Goal: Feedback & Contribution: Contribute content

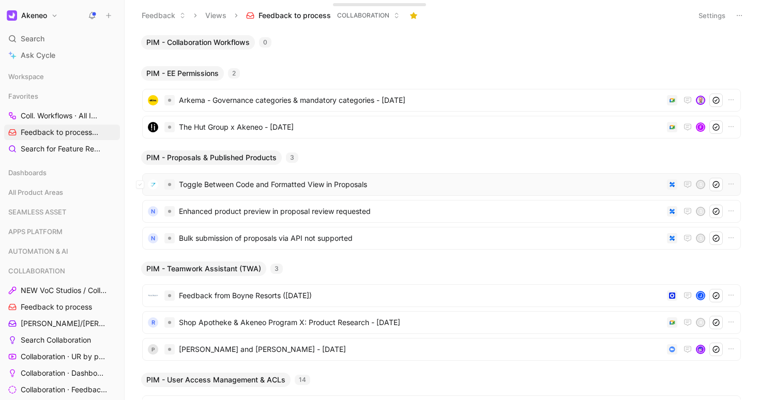
click at [221, 184] on span "Toggle Between Code and Formatted View in Proposals" at bounding box center [421, 184] width 484 height 12
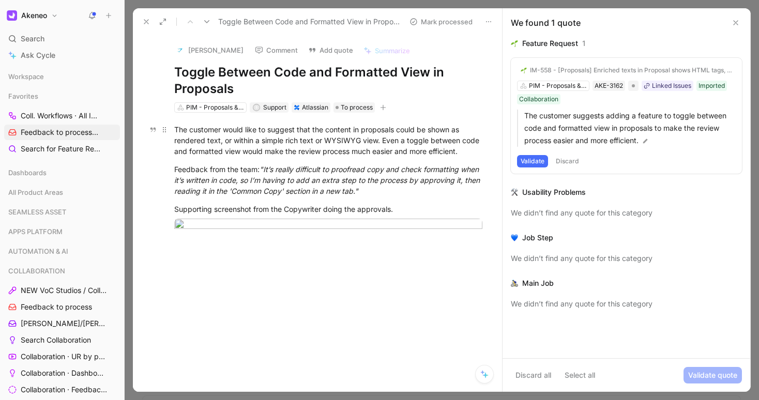
click at [297, 157] on div "The customer would like to suggest that the content in proposals could be shown…" at bounding box center [328, 140] width 308 height 33
click at [530, 162] on button "Validate" at bounding box center [532, 161] width 31 height 12
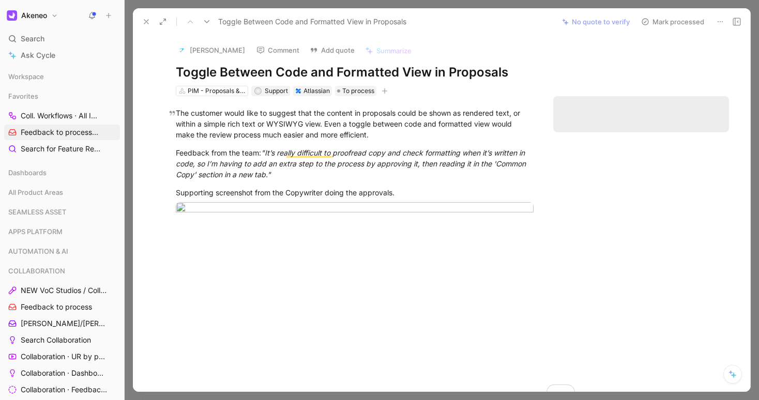
click at [662, 19] on button "Mark processed" at bounding box center [673, 21] width 72 height 14
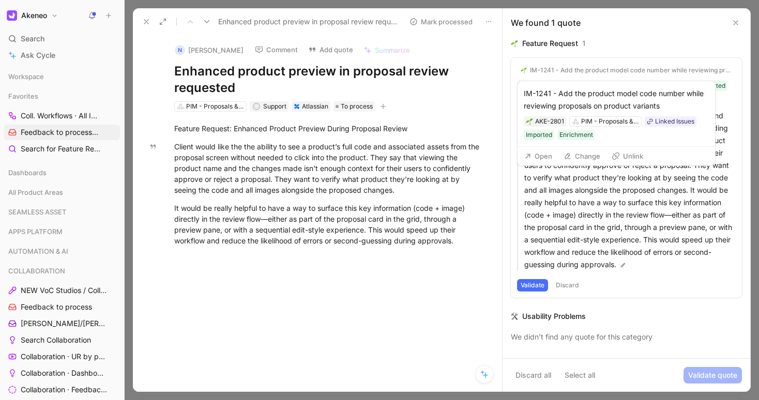
click at [589, 152] on button "Change" at bounding box center [582, 156] width 46 height 14
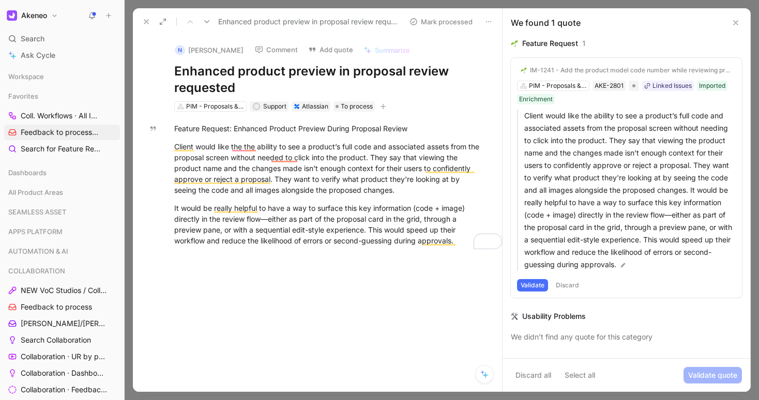
click at [559, 72] on div "IM-1241 - Add the product model code number while reviewing proposals on produc…" at bounding box center [631, 70] width 202 height 8
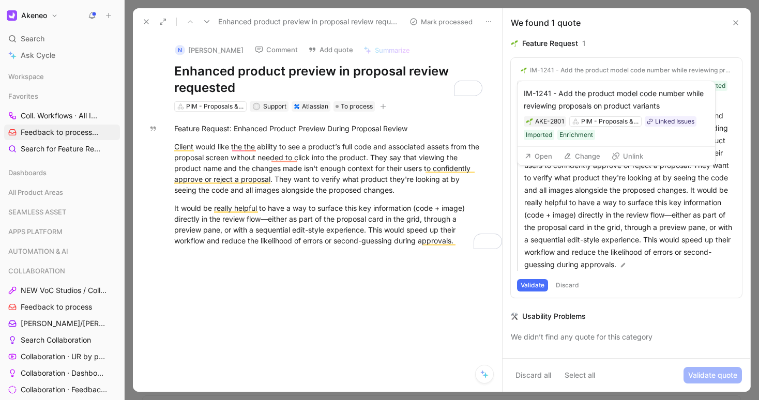
click at [544, 153] on button "Open" at bounding box center [538, 156] width 37 height 14
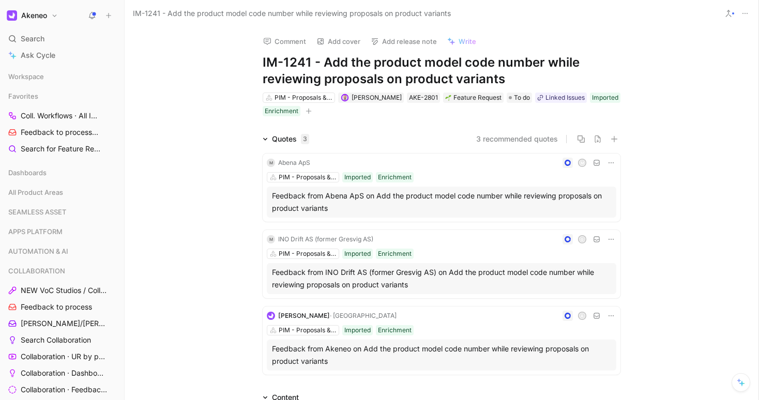
click at [373, 62] on h1 "IM-1241 - Add the product model code number while reviewing proposals on produc…" at bounding box center [442, 70] width 358 height 33
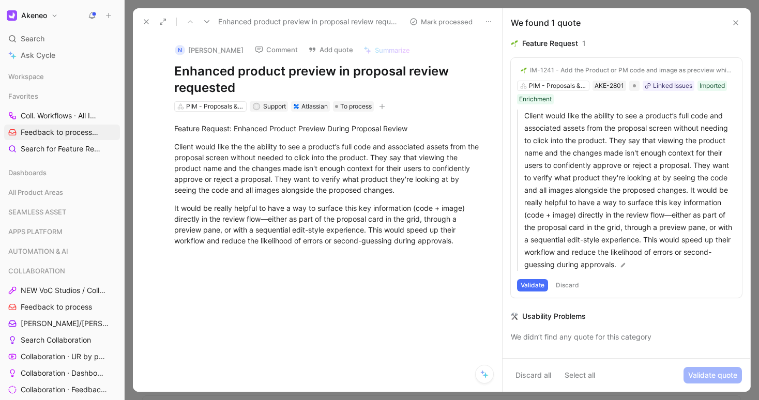
drag, startPoint x: 535, startPoint y: 294, endPoint x: 542, endPoint y: 284, distance: 12.2
click at [535, 292] on button "Validate" at bounding box center [532, 285] width 31 height 12
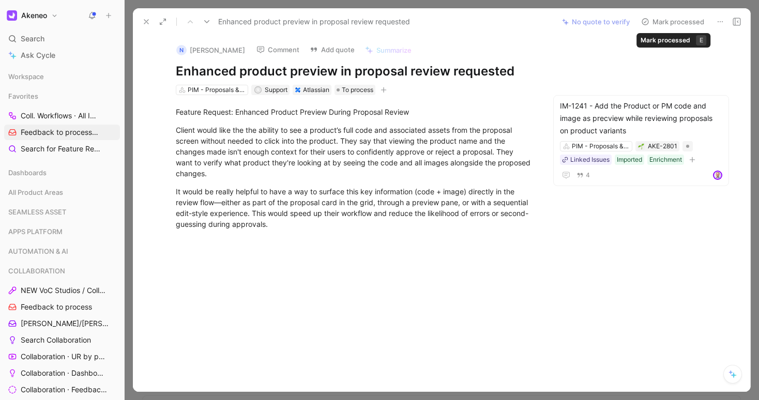
click at [682, 25] on button "Mark processed" at bounding box center [673, 21] width 72 height 14
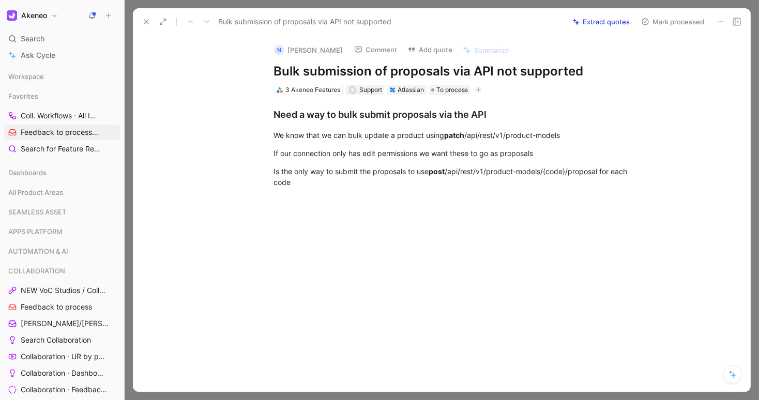
click at [592, 27] on button "Extract quotes" at bounding box center [601, 21] width 66 height 14
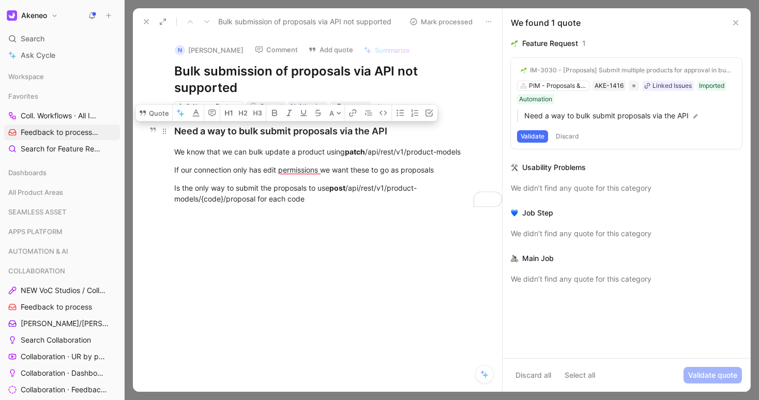
drag, startPoint x: 351, startPoint y: 184, endPoint x: 242, endPoint y: 109, distance: 132.1
click at [242, 112] on div "Need a way to bulk submit proposals via the API We know that we can bulk update…" at bounding box center [328, 164] width 347 height 104
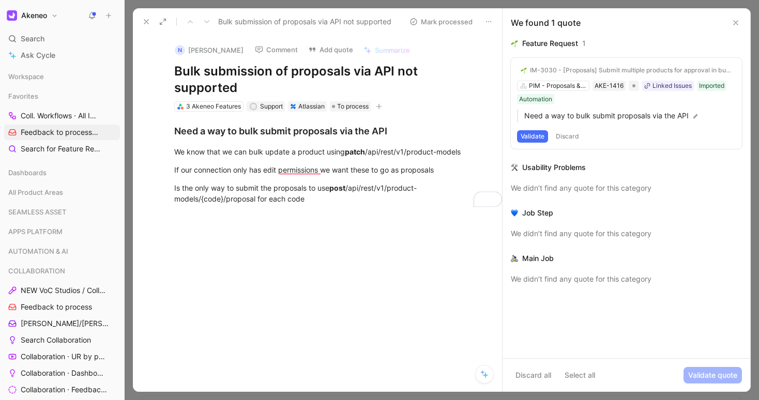
click at [379, 216] on div at bounding box center [328, 276] width 347 height 120
click at [595, 72] on div "IM-3030 - [Proposals] Submit multiple products for approval in bulk via API" at bounding box center [631, 70] width 202 height 8
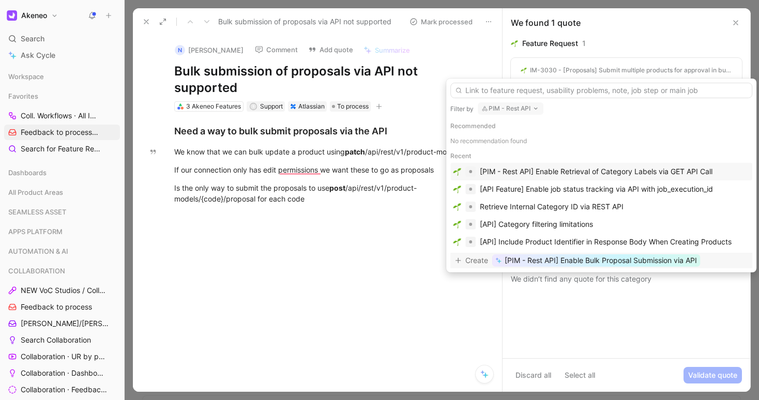
click at [587, 264] on span "[PIM - Rest API] Enable Bulk Proposal Submission via API" at bounding box center [601, 260] width 192 height 12
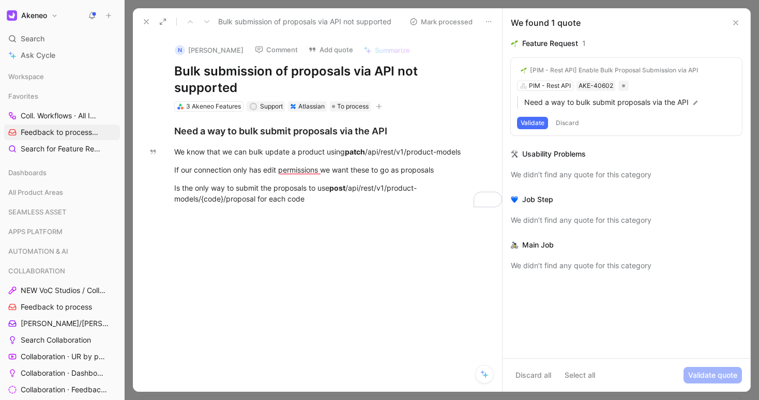
click at [555, 87] on div "[PIM - Rest API] Enable Bulk Proposal Submission via API PIM - Rest API AKE-406…" at bounding box center [626, 97] width 231 height 78
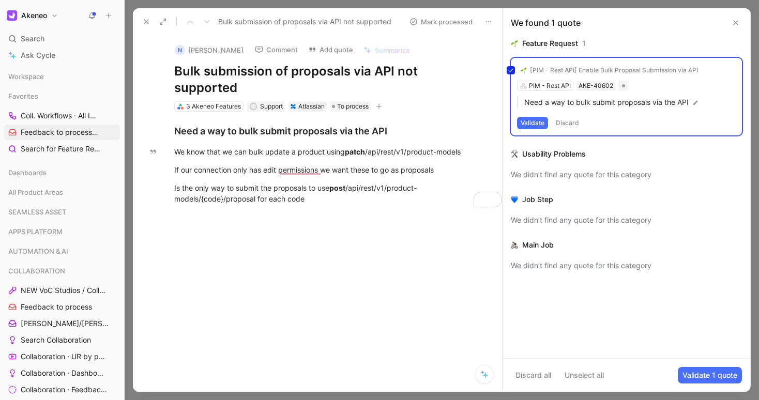
click at [552, 87] on div "[PIM - Rest API] Enable Bulk Proposal Submission via API PIM - Rest API AKE-406…" at bounding box center [626, 97] width 231 height 78
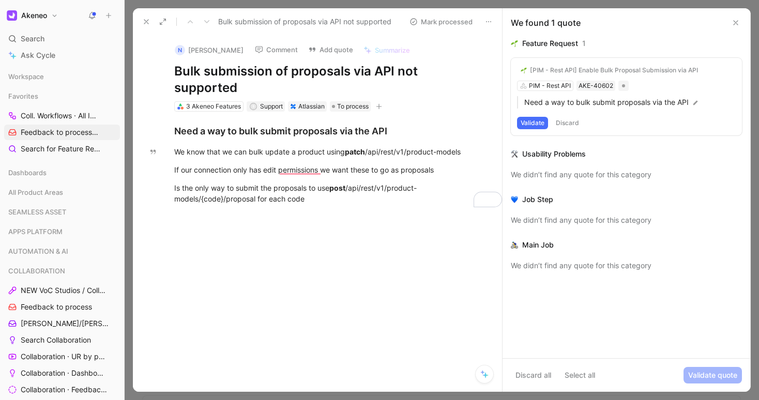
click at [540, 87] on div "[PIM - Rest API] Enable Bulk Proposal Submission via API PIM - Rest API AKE-406…" at bounding box center [626, 97] width 231 height 78
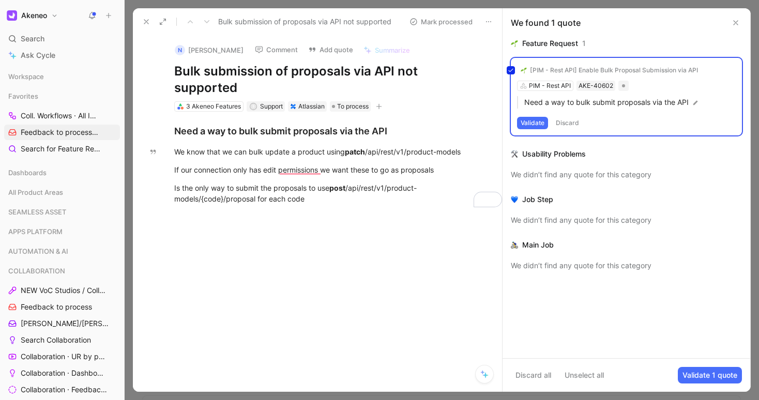
click at [565, 85] on div "[PIM - Rest API] Enable Bulk Proposal Submission via API PIM - Rest API AKE-406…" at bounding box center [626, 97] width 231 height 78
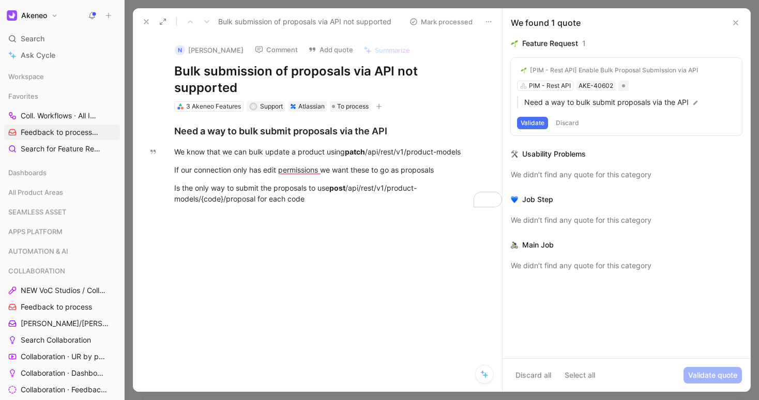
click at [565, 85] on div "[PIM - Rest API] Enable Bulk Proposal Submission via API PIM - Rest API AKE-406…" at bounding box center [626, 97] width 231 height 78
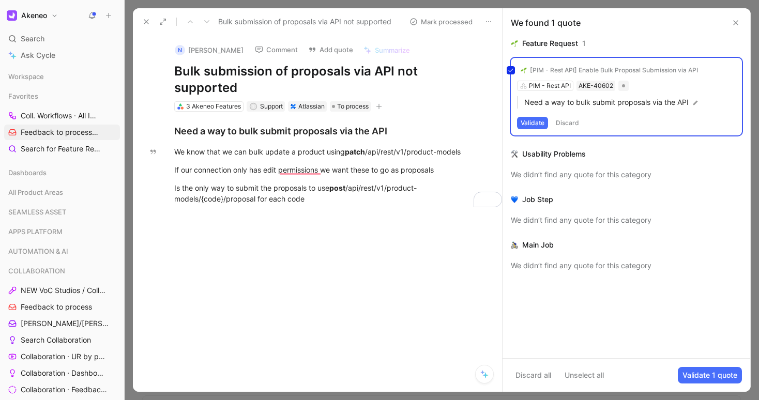
click at [598, 88] on div "[PIM - Rest API] Enable Bulk Proposal Submission via API PIM - Rest API AKE-406…" at bounding box center [626, 97] width 231 height 78
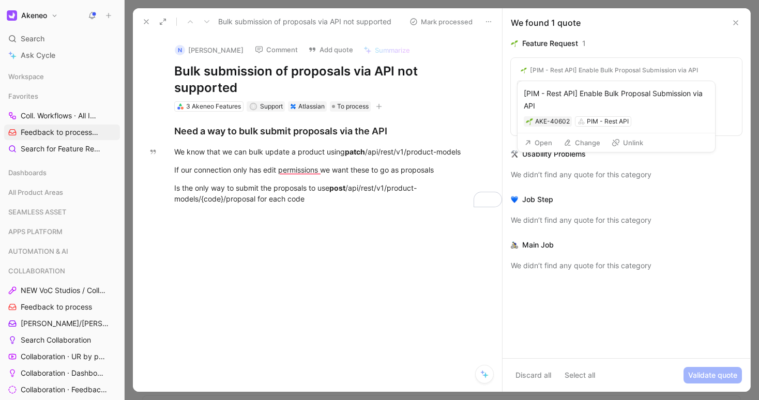
click at [550, 141] on button "Open" at bounding box center [538, 142] width 37 height 14
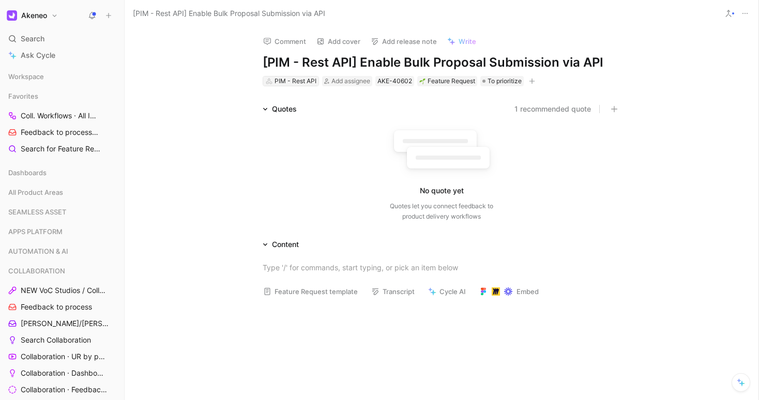
click at [288, 82] on div "PIM - Rest API" at bounding box center [296, 81] width 42 height 10
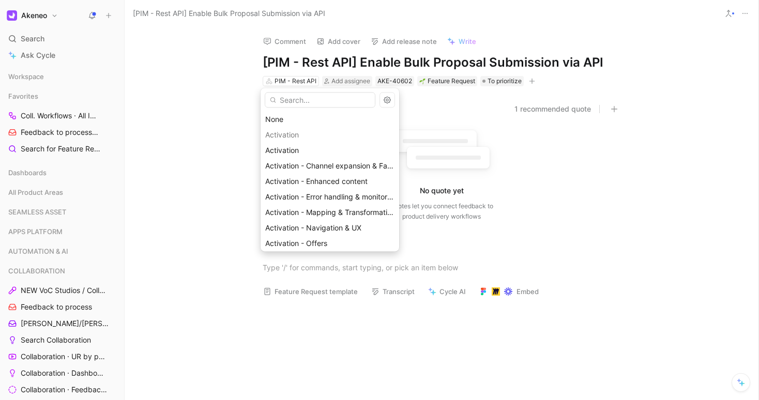
click at [296, 101] on input "text" at bounding box center [320, 100] width 111 height 16
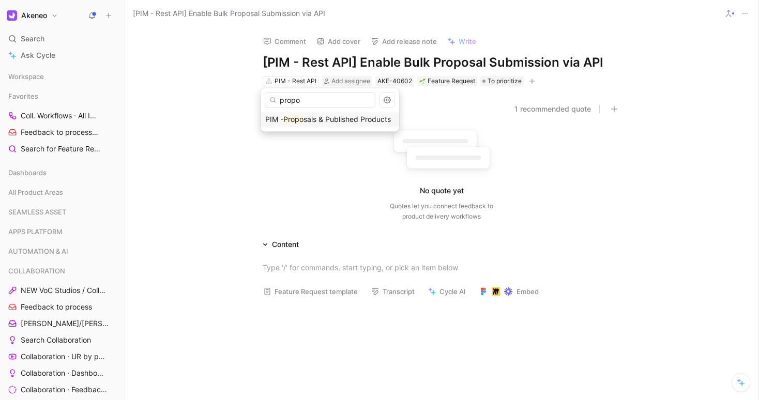
type input "propo"
click at [306, 118] on span "sals & Published Products" at bounding box center [347, 119] width 87 height 9
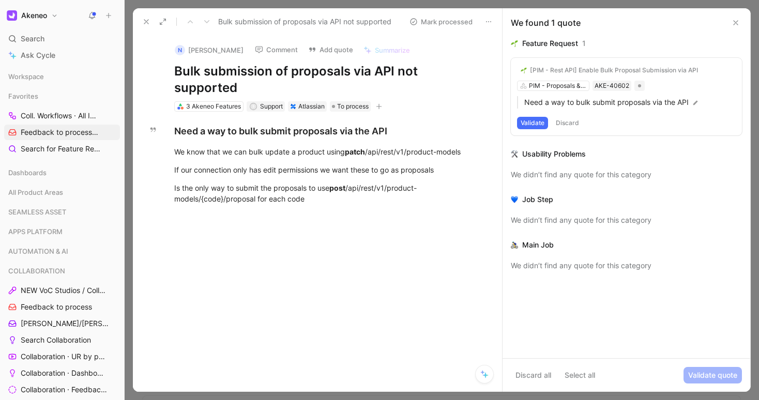
click at [530, 124] on button "Validate" at bounding box center [532, 123] width 31 height 12
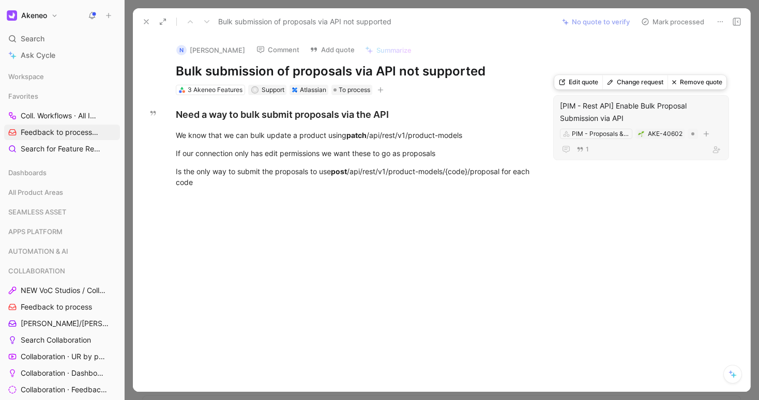
click at [594, 84] on button "Edit quote" at bounding box center [578, 82] width 48 height 14
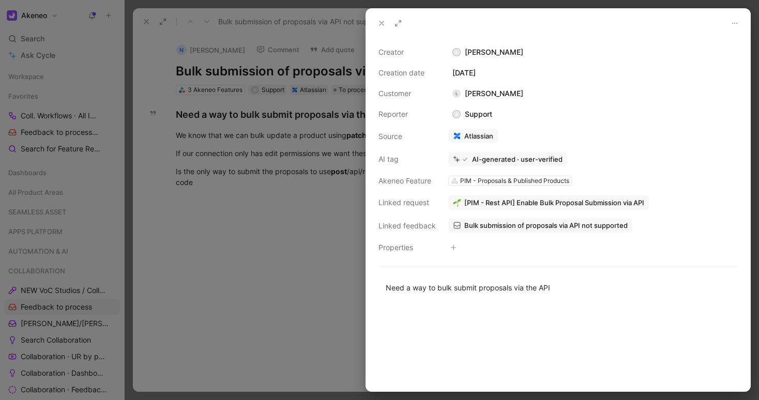
click at [376, 26] on button at bounding box center [381, 23] width 14 height 14
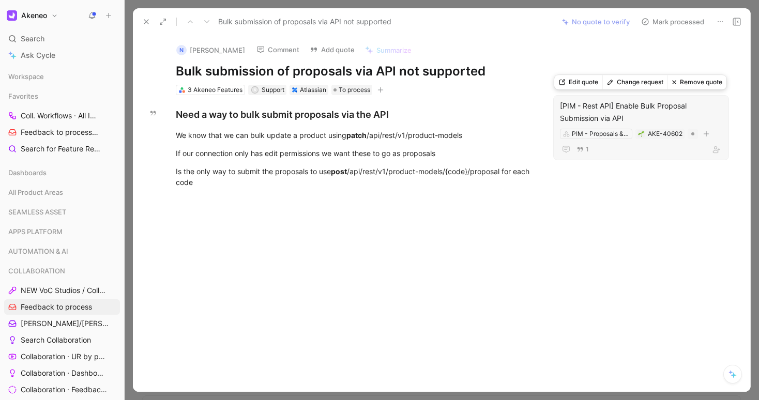
click at [634, 82] on button "Change request" at bounding box center [634, 82] width 65 height 14
click at [601, 135] on div "PIM - Proposals & Published Products" at bounding box center [601, 134] width 58 height 10
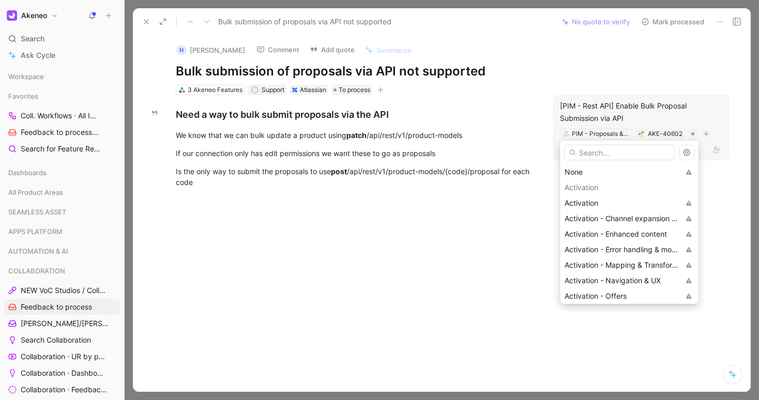
click at [603, 154] on input "text" at bounding box center [619, 153] width 111 height 16
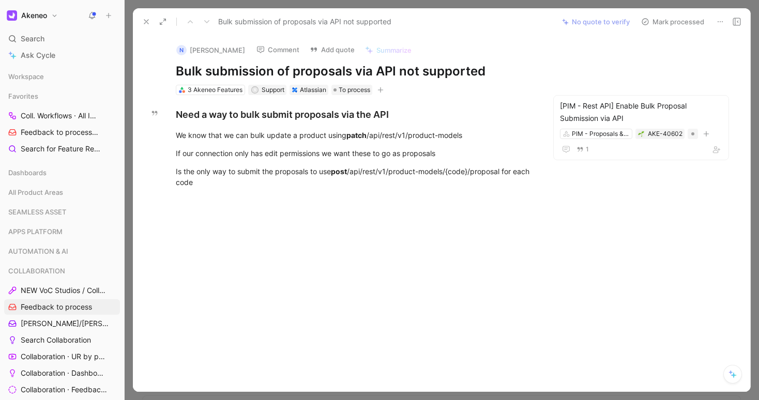
click at [675, 22] on button "Mark processed" at bounding box center [673, 21] width 72 height 14
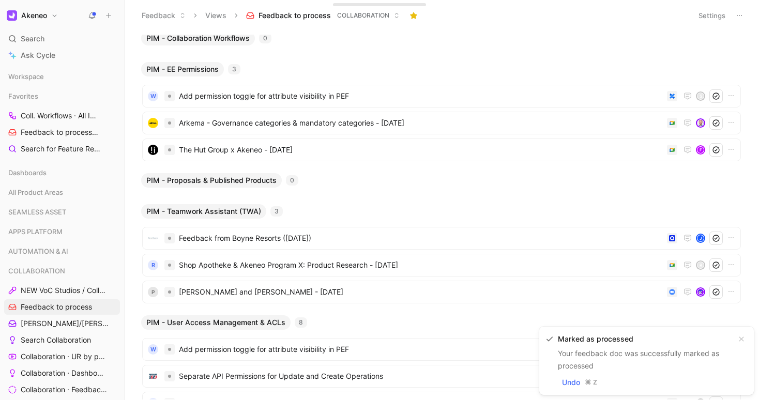
scroll to position [11, 0]
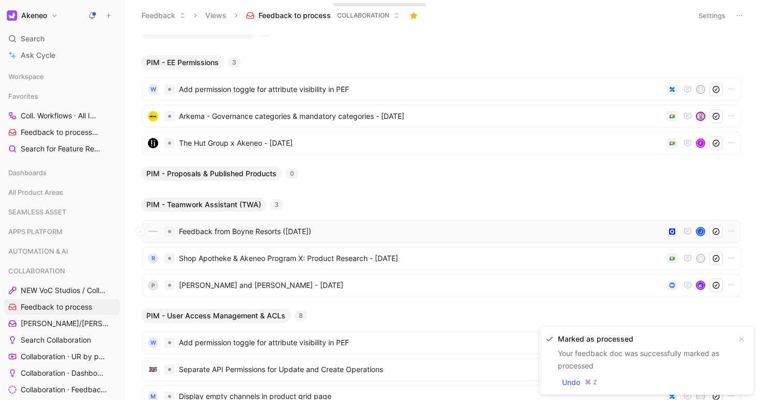
click at [285, 240] on div "Feedback from Boyne Resorts (Jun 09, 2025) J" at bounding box center [441, 231] width 599 height 23
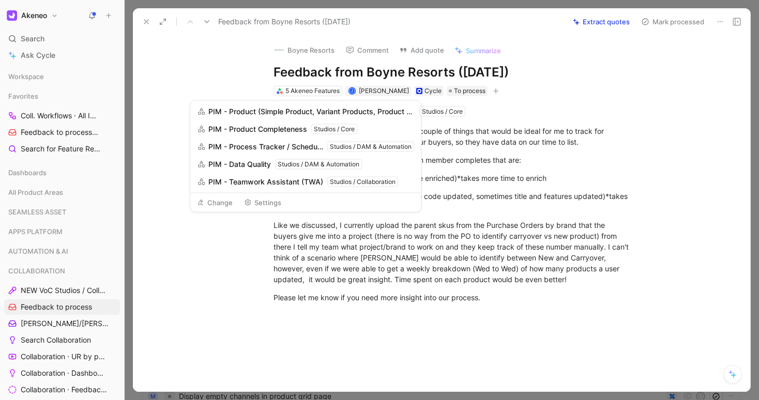
click at [226, 211] on div "Hey Joe, As per our conversation today, here are a couple of things that would …" at bounding box center [453, 205] width 596 height 218
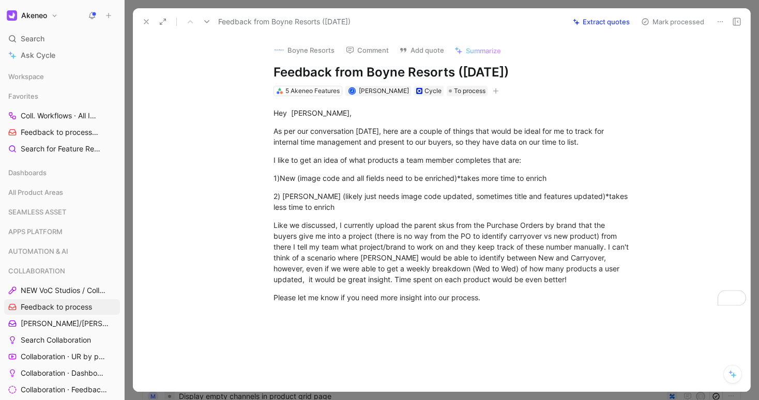
click at [612, 19] on button "Extract quotes" at bounding box center [601, 21] width 66 height 14
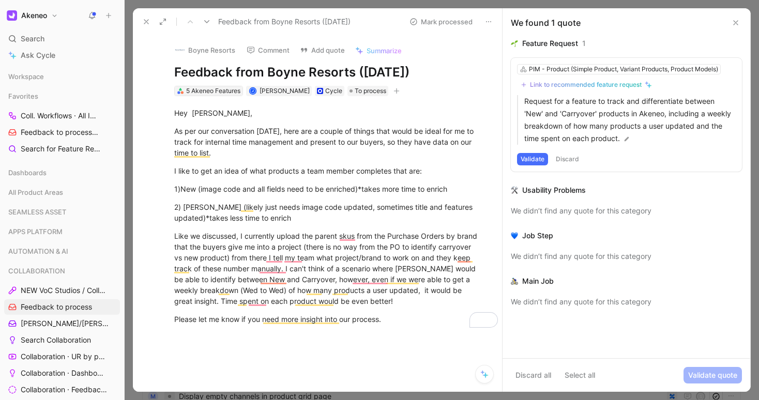
click at [224, 88] on div "5 Akeneo Features" at bounding box center [213, 91] width 54 height 10
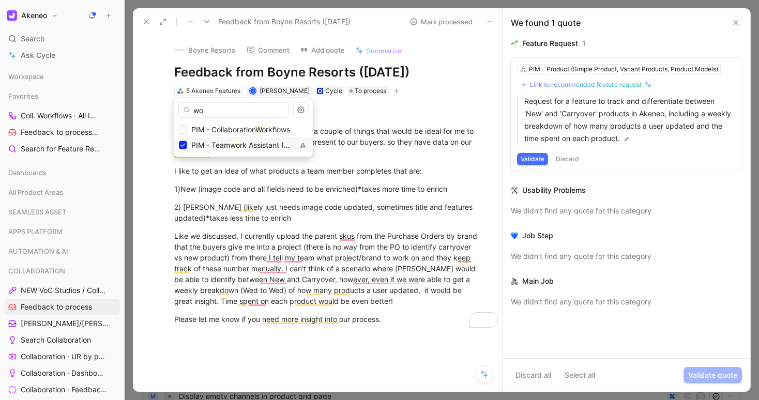
type input "wo"
click at [187, 148] on div "PIM - Team wo rk Assistant (TWA)" at bounding box center [236, 145] width 115 height 12
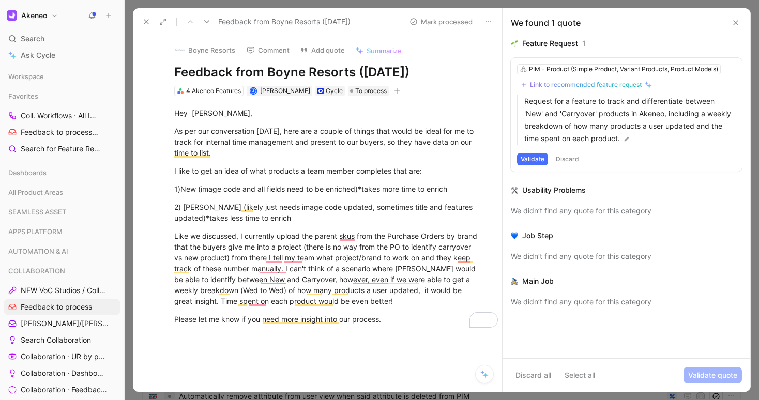
click at [149, 21] on icon at bounding box center [146, 22] width 8 height 8
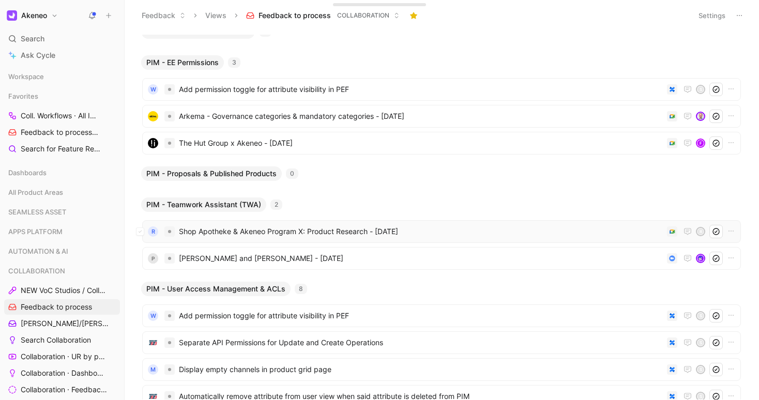
click at [218, 232] on span "Shop Apotheke & Akeneo Program X: Product Research - [DATE]" at bounding box center [421, 231] width 484 height 12
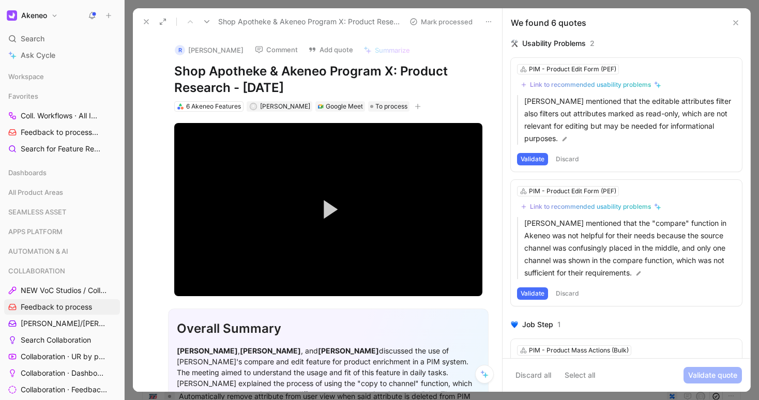
scroll to position [167, 0]
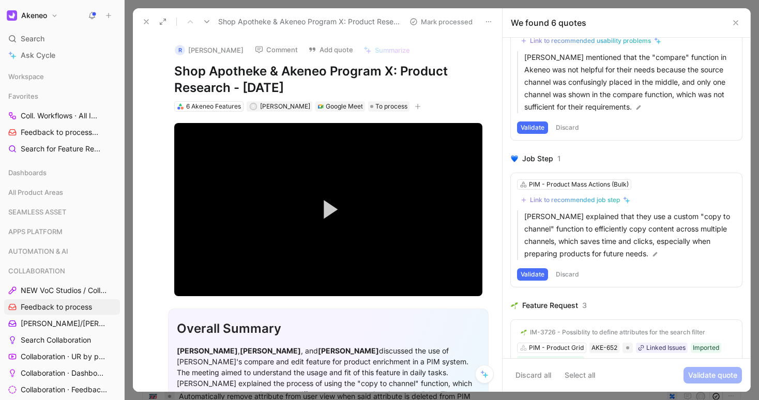
click at [155, 104] on div "R Amareesh Vattikuti Comment Add quote Summarize Shop Apotheke & Akeneo Program…" at bounding box center [328, 74] width 347 height 78
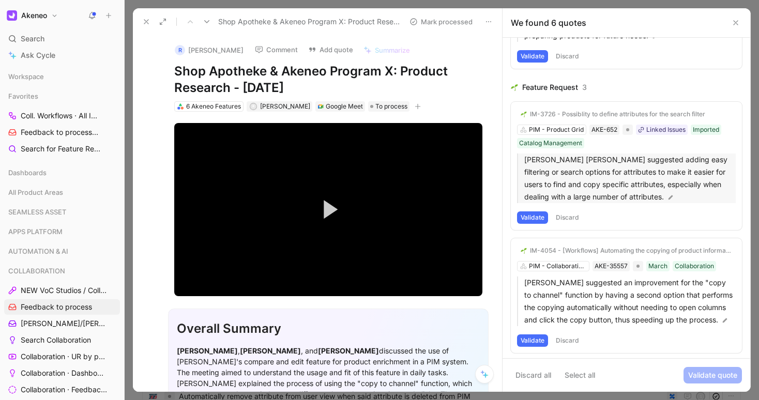
scroll to position [473, 0]
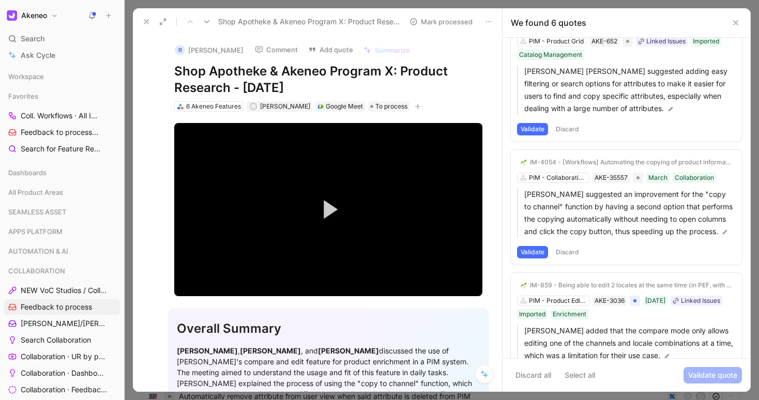
click at [562, 176] on div "IM-4054 - [Workflows] Automating the copying of product information between dif…" at bounding box center [626, 207] width 231 height 115
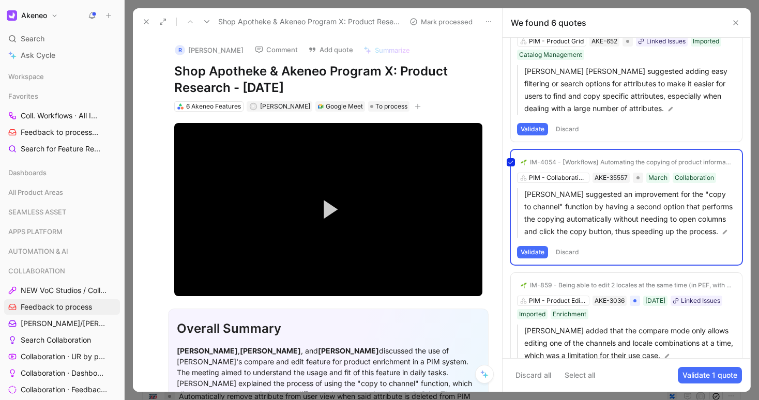
click at [562, 176] on div "IM-4054 - [Workflows] Automating the copying of product information between dif…" at bounding box center [626, 207] width 231 height 115
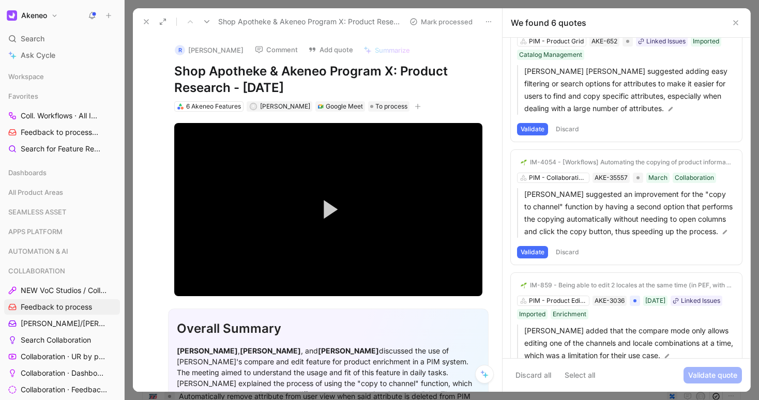
click at [563, 173] on div "IM-4054 - [Workflows] Automating the copying of product information between dif…" at bounding box center [626, 207] width 231 height 115
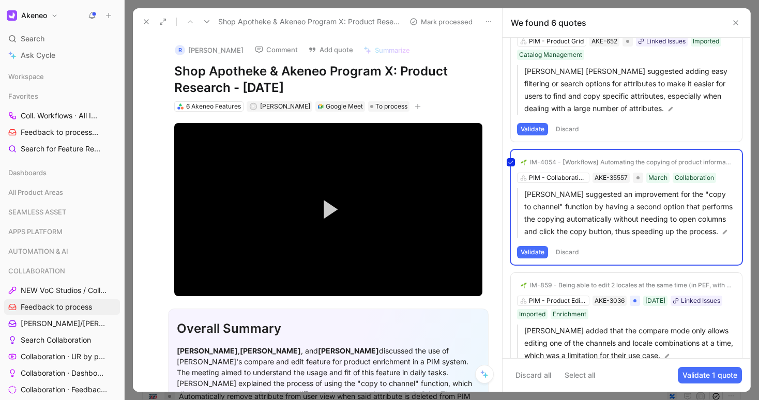
click at [547, 251] on div "IM-4054 - [Workflows] Automating the copying of product information between dif…" at bounding box center [626, 207] width 231 height 115
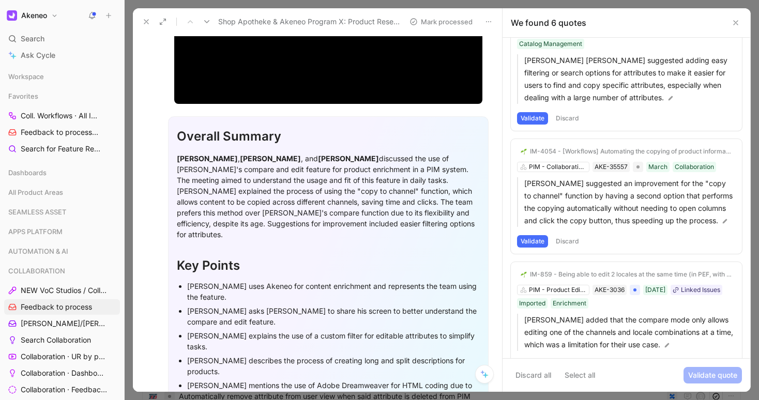
scroll to position [0, 0]
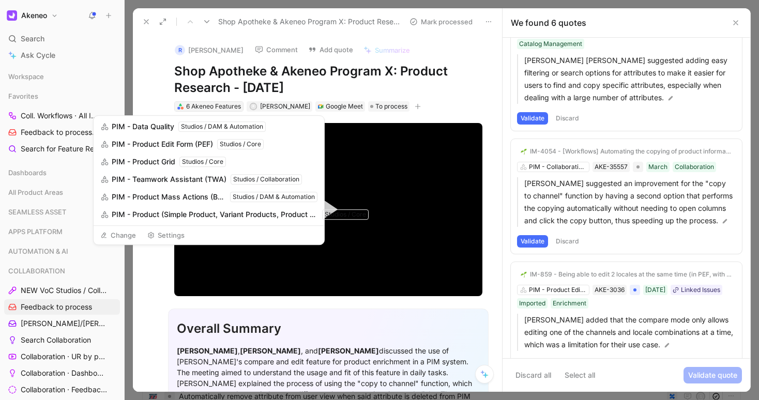
click at [196, 108] on div "6 Akeneo Features" at bounding box center [213, 106] width 55 height 10
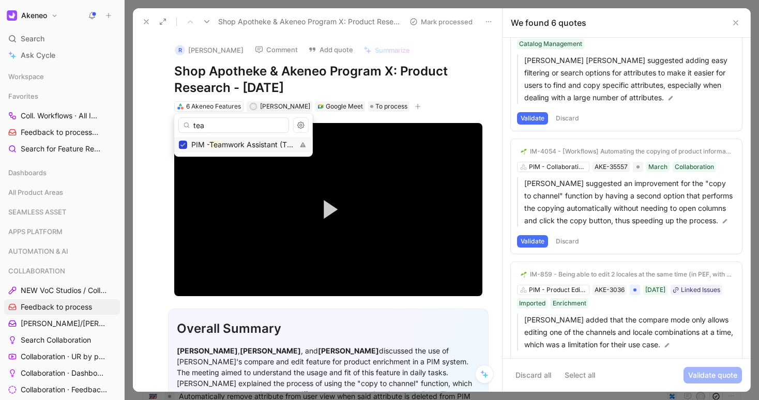
type input "tea"
click at [183, 145] on icon at bounding box center [182, 145] width 5 height 4
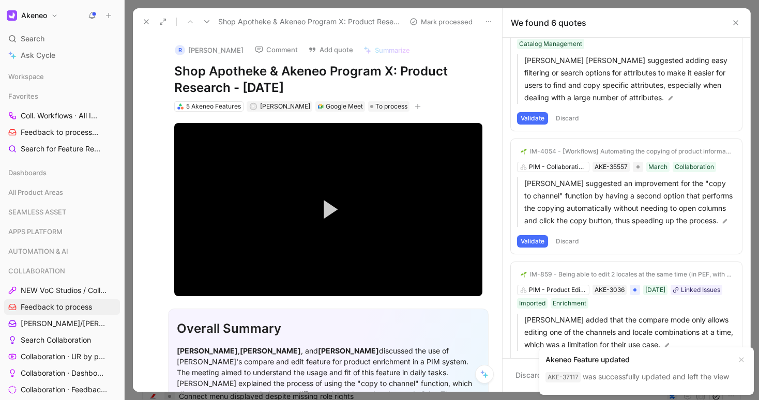
click at [145, 23] on icon at bounding box center [146, 22] width 8 height 8
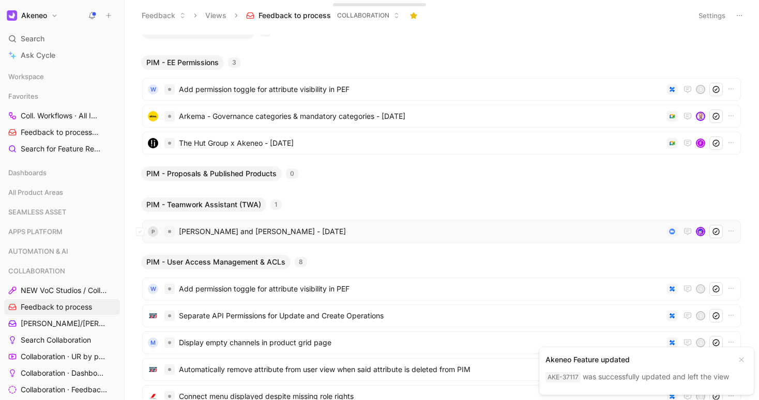
click at [221, 230] on span "[PERSON_NAME] and [PERSON_NAME] - [DATE]" at bounding box center [421, 231] width 484 height 12
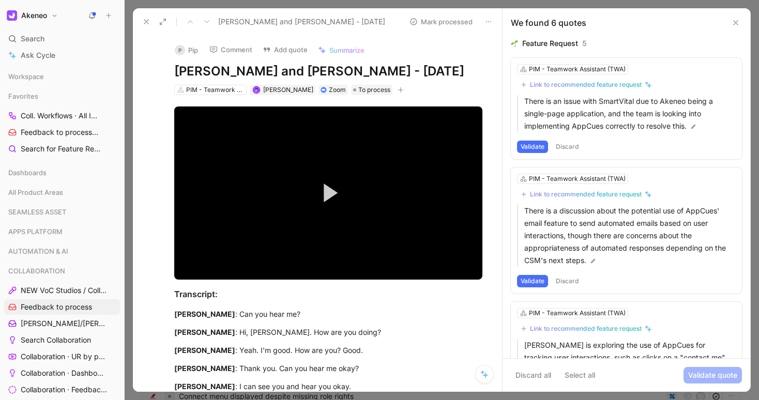
click at [571, 143] on button "Discard" at bounding box center [567, 147] width 31 height 12
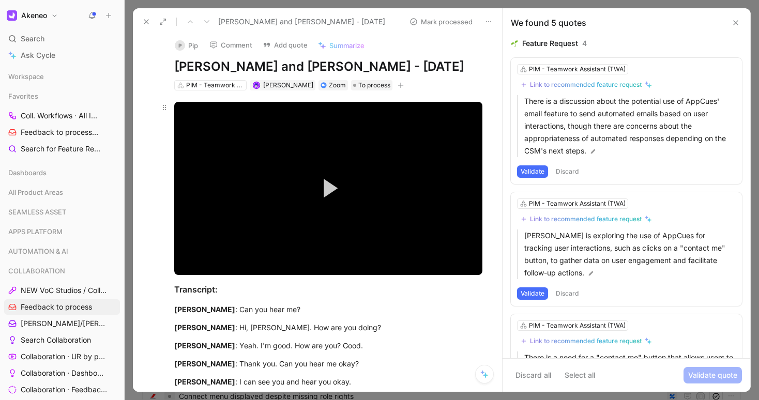
scroll to position [11, 0]
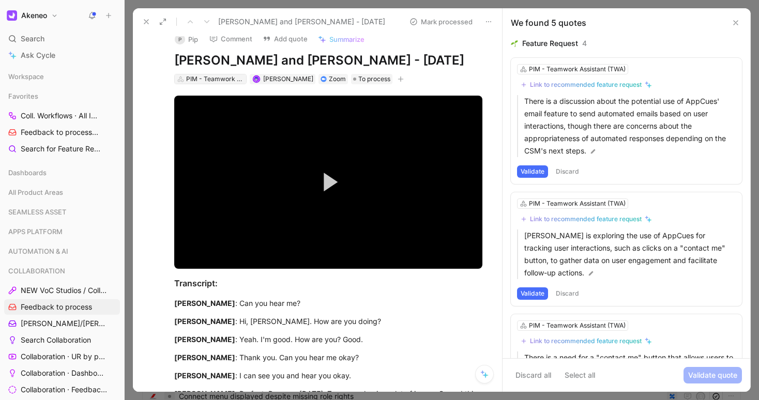
click at [229, 79] on div "PIM - Teamwork Assistant (TWA)" at bounding box center [215, 79] width 58 height 10
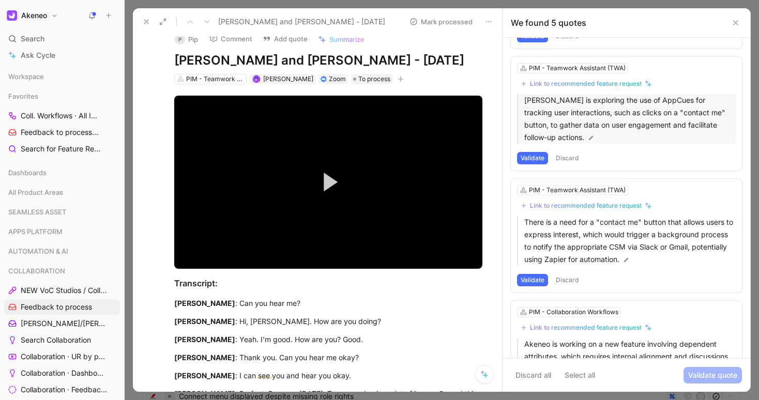
scroll to position [163, 0]
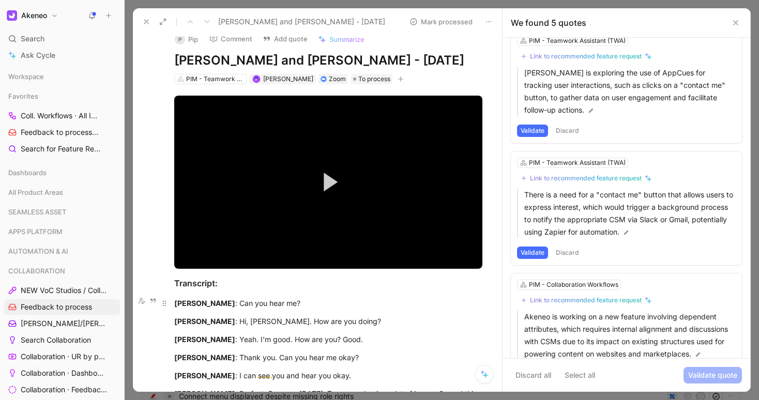
click at [437, 307] on p "Cyril : Can you hear me?" at bounding box center [328, 303] width 347 height 17
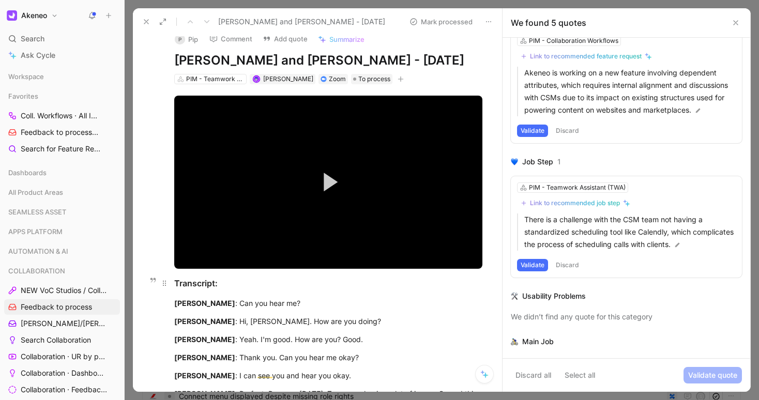
scroll to position [0, 0]
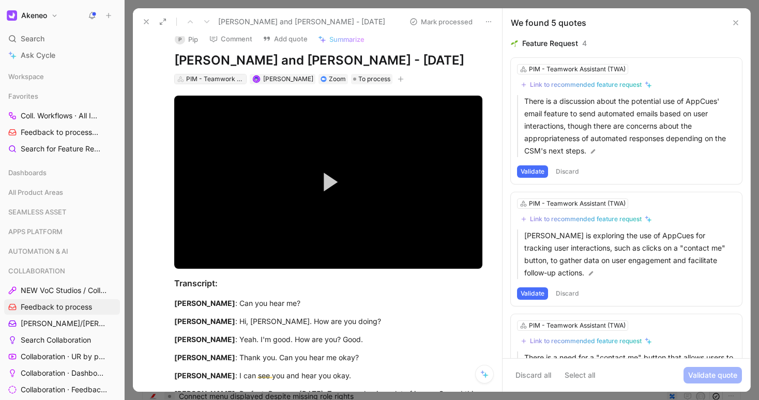
click at [200, 80] on div "PIM - Teamwork Assistant (TWA)" at bounding box center [215, 79] width 58 height 10
click at [238, 39] on button "Comment" at bounding box center [231, 39] width 52 height 14
click at [231, 76] on div "PIM - Teamwork Assistant (TWA)" at bounding box center [215, 79] width 58 height 10
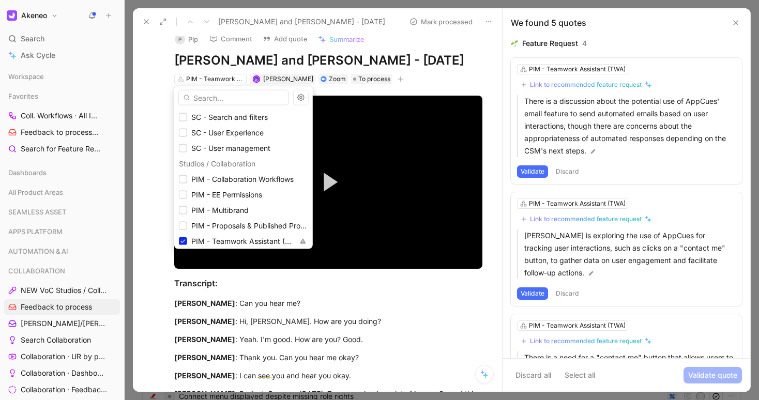
scroll to position [912, 0]
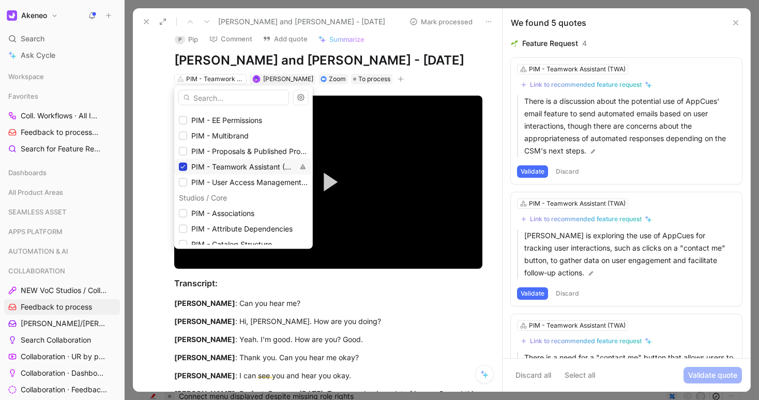
click at [182, 165] on icon at bounding box center [183, 167] width 6 height 6
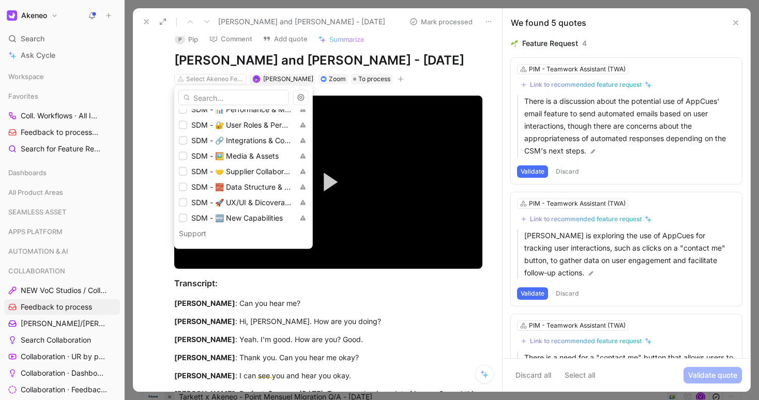
scroll to position [1586, 0]
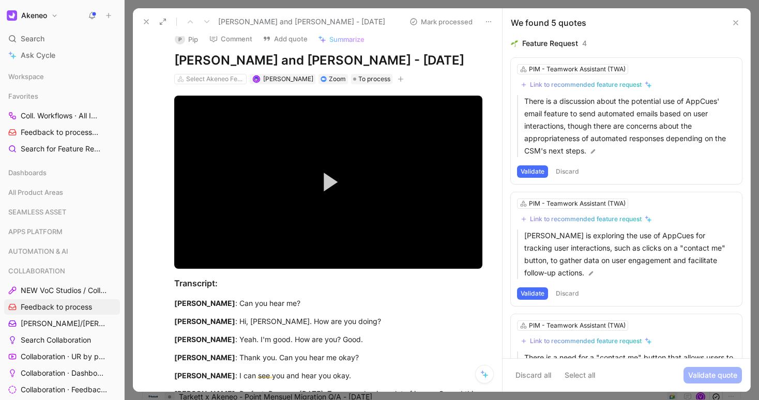
click at [249, 42] on button "Comment" at bounding box center [231, 39] width 52 height 14
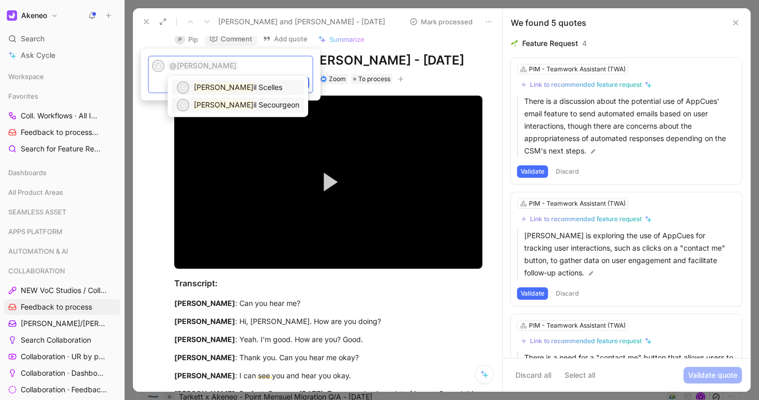
click at [253, 101] on span "il Secourgeon" at bounding box center [276, 104] width 46 height 9
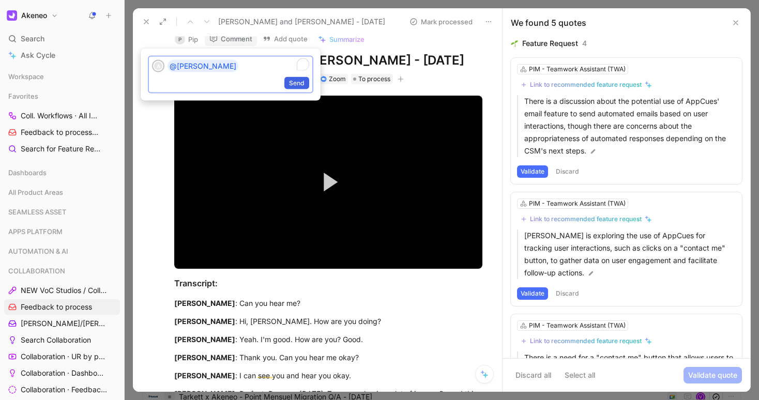
click at [292, 84] on span "Send" at bounding box center [297, 83] width 16 height 10
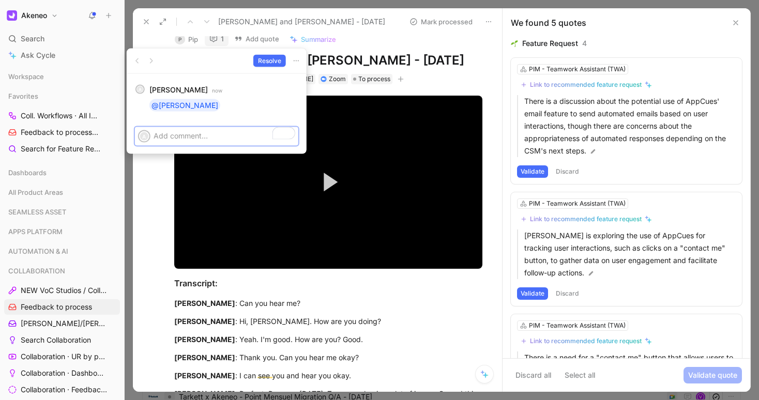
scroll to position [11, 0]
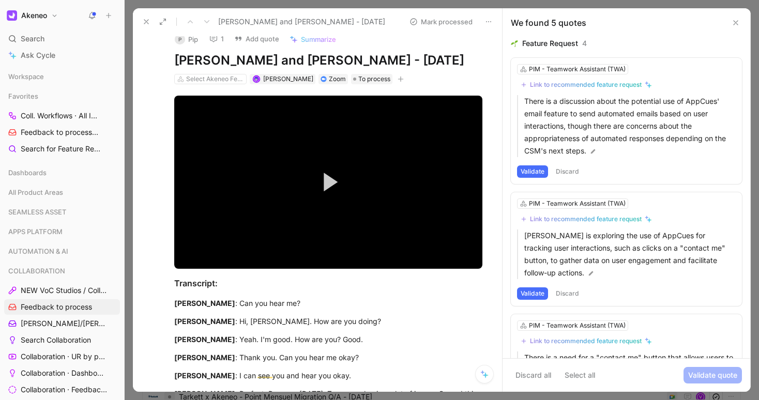
click at [148, 23] on use at bounding box center [146, 22] width 4 height 4
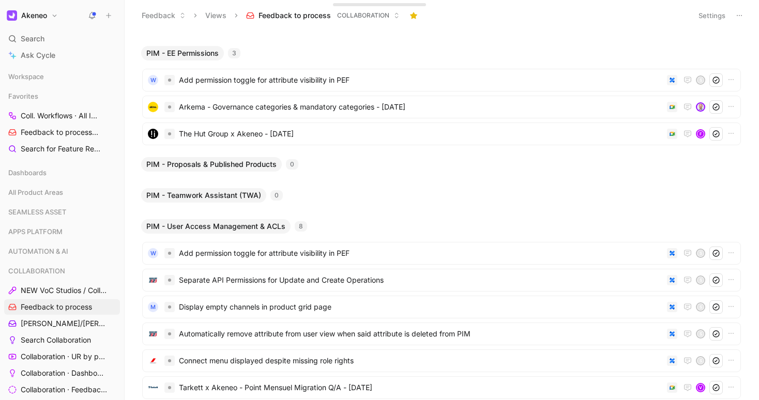
scroll to position [139, 0]
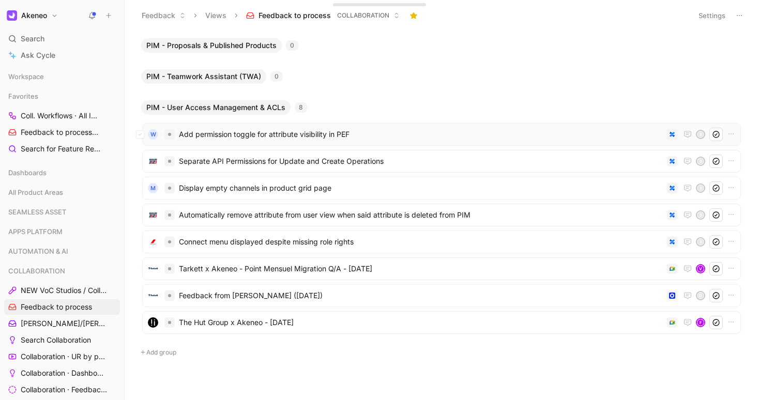
click at [231, 138] on span "Add permission toggle for attribute visibility in PEF" at bounding box center [421, 134] width 484 height 12
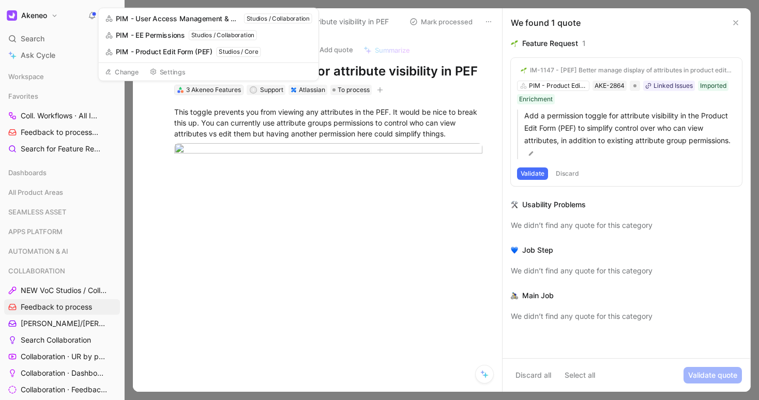
click at [216, 92] on div "3 Akeneo Features" at bounding box center [213, 90] width 55 height 10
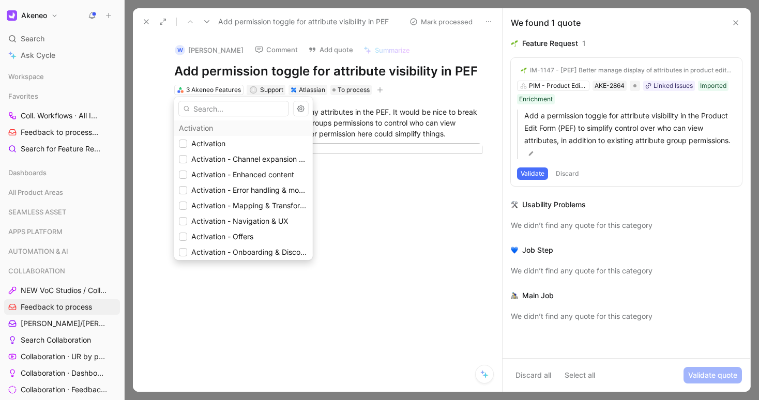
click at [220, 103] on input "text" at bounding box center [233, 109] width 111 height 16
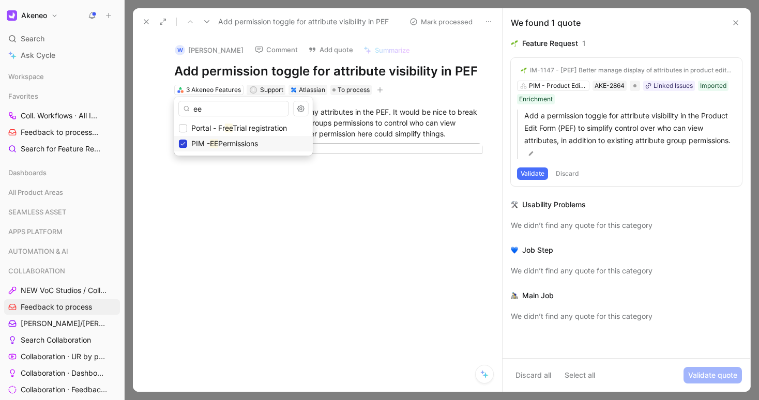
type input "ee"
click at [183, 143] on icon at bounding box center [183, 144] width 6 height 6
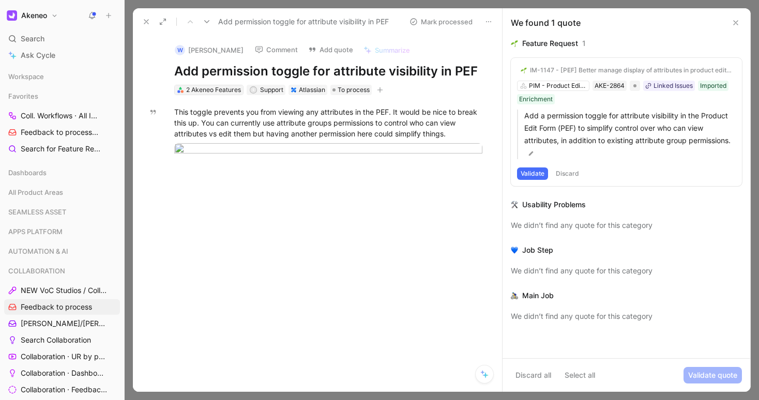
click at [228, 92] on div "2 Akeneo Features" at bounding box center [213, 90] width 55 height 10
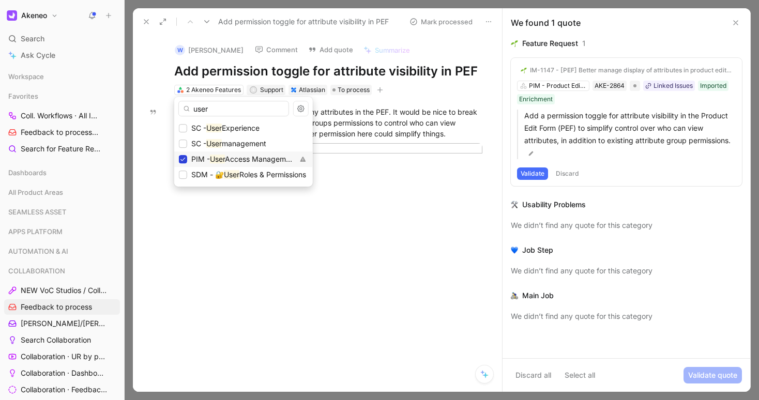
type input "user"
click at [185, 159] on div at bounding box center [183, 159] width 8 height 8
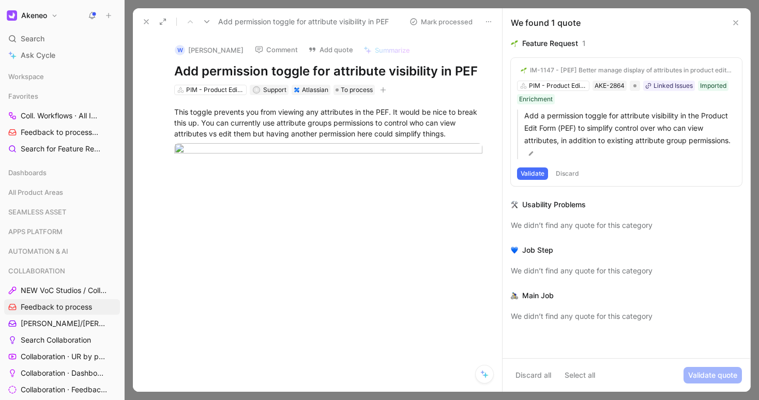
click at [577, 176] on button "Discard" at bounding box center [567, 174] width 31 height 12
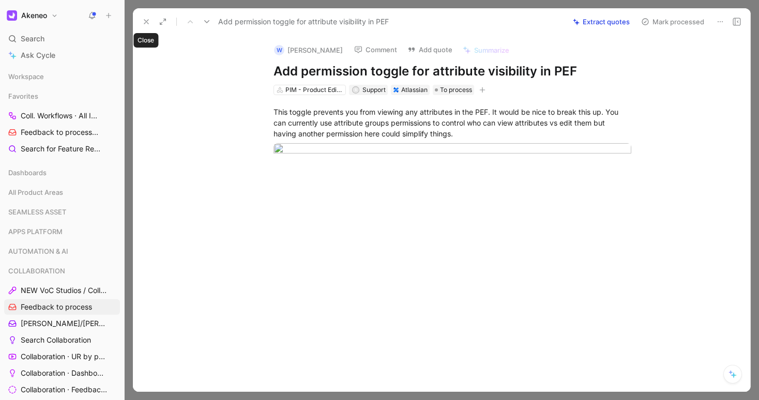
click at [142, 21] on icon at bounding box center [146, 22] width 8 height 8
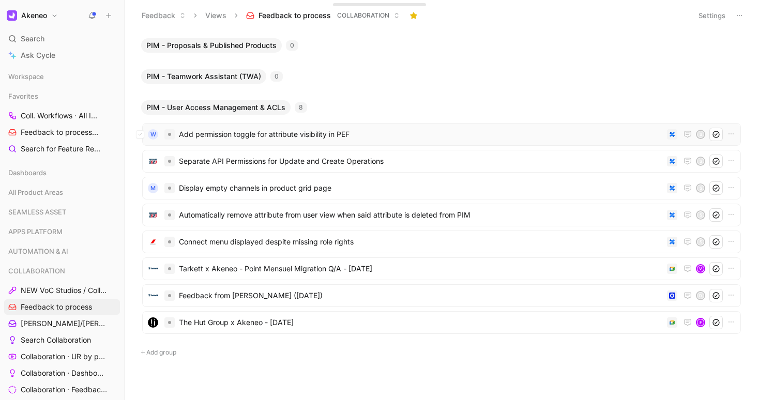
click at [209, 140] on span "Add permission toggle for attribute visibility in PEF" at bounding box center [421, 134] width 484 height 12
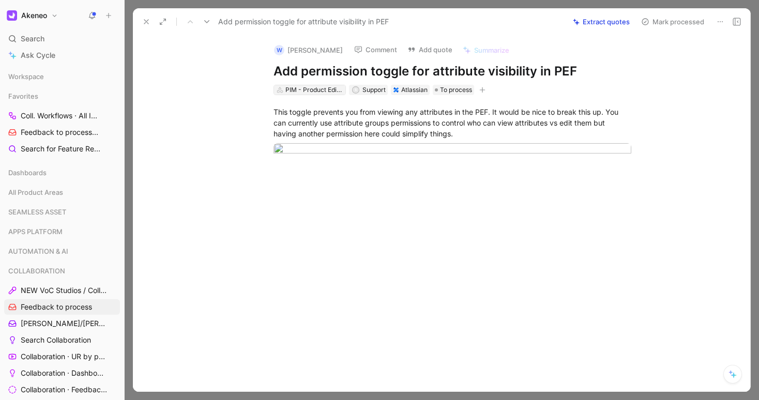
click at [300, 91] on div "PIM - Product Edit Form (PEF)" at bounding box center [314, 90] width 58 height 10
click at [146, 22] on icon at bounding box center [146, 22] width 8 height 8
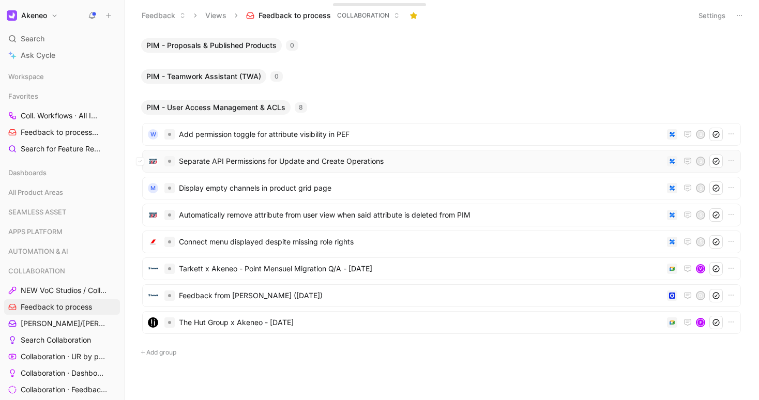
click at [228, 156] on span "Separate API Permissions for Update and Create Operations" at bounding box center [421, 161] width 484 height 12
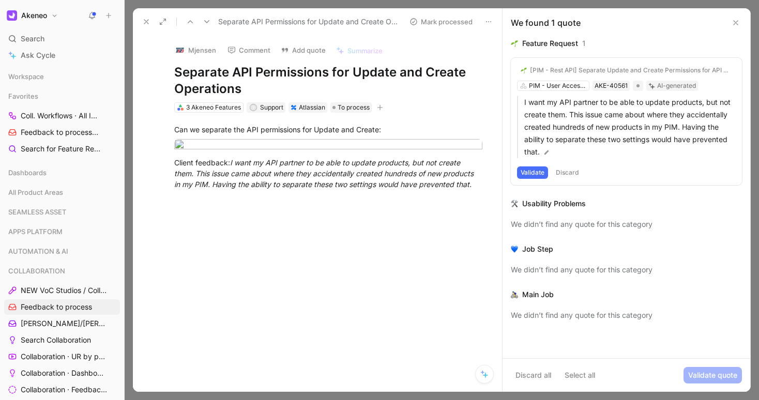
click at [355, 77] on h1 "Separate API Permissions for Update and Create Operations" at bounding box center [328, 80] width 308 height 33
click at [530, 168] on button "Validate" at bounding box center [532, 173] width 31 height 12
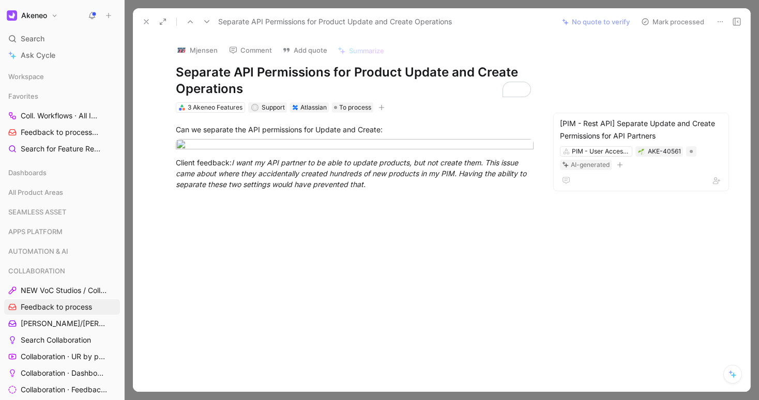
click at [649, 25] on icon at bounding box center [645, 22] width 8 height 8
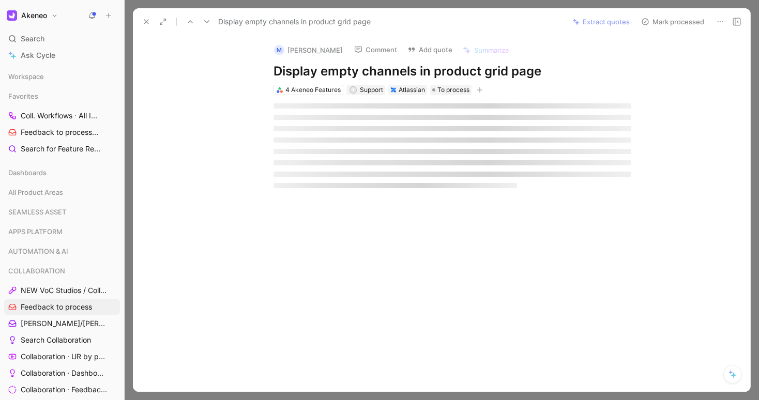
scroll to position [95, 0]
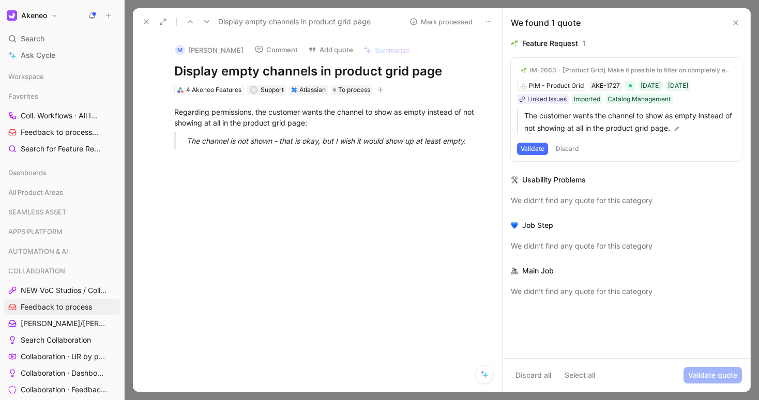
click at [224, 95] on div "Regarding permissions, the customer wants the channel to show as empty instead …" at bounding box center [328, 126] width 347 height 63
click at [224, 92] on div "4 Akeneo Features" at bounding box center [213, 90] width 55 height 10
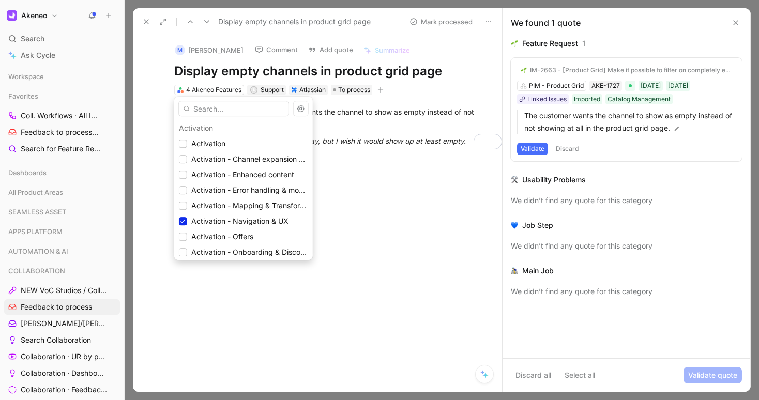
click at [217, 112] on input "text" at bounding box center [233, 109] width 111 height 16
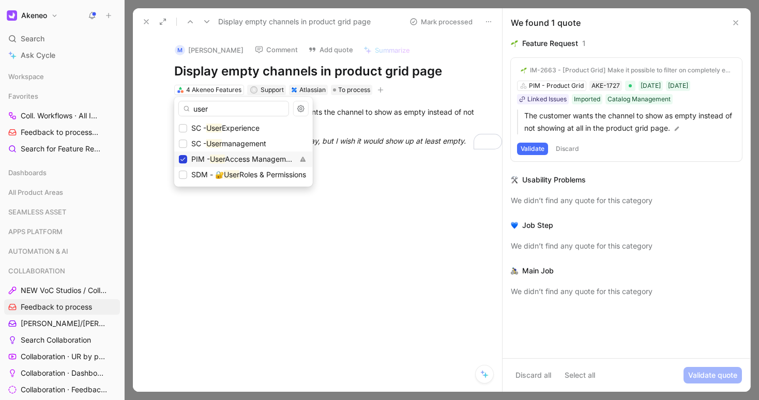
type input "user"
click at [186, 159] on div at bounding box center [183, 159] width 8 height 8
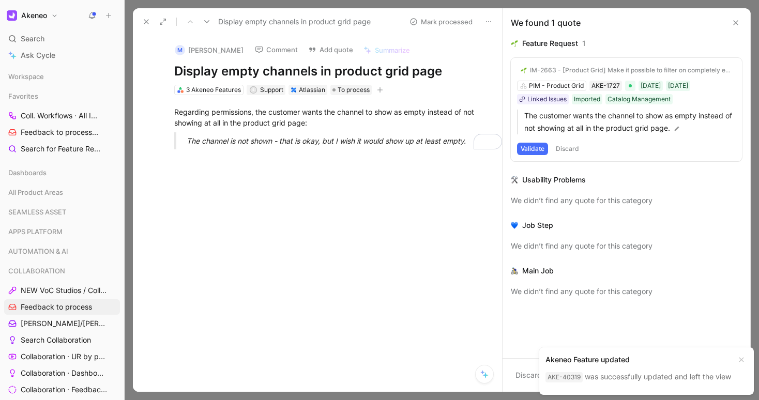
click at [145, 25] on icon at bounding box center [146, 22] width 8 height 8
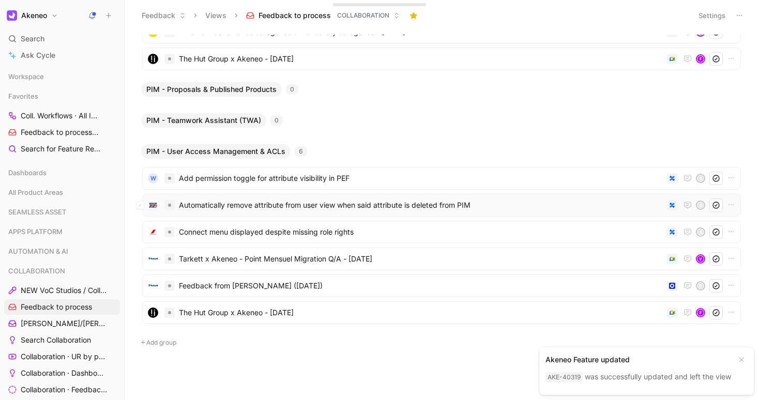
click at [219, 202] on span "Automatically remove attribute from user view when said attribute is deleted fr…" at bounding box center [421, 205] width 484 height 12
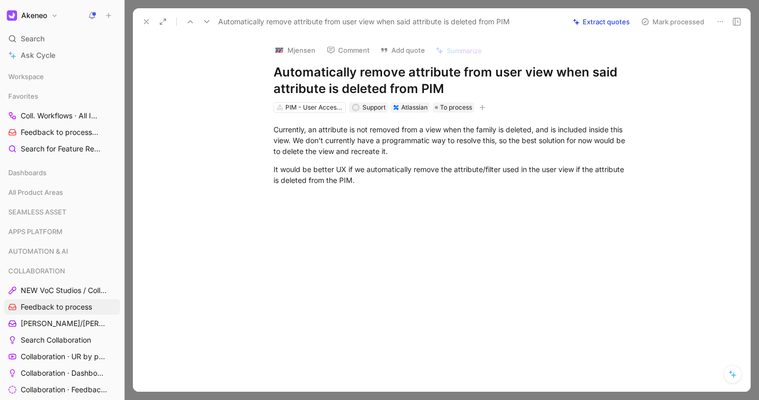
click at [327, 113] on div "Currently, an attribute is not removed from a view when the family is deleted, …" at bounding box center [453, 155] width 596 height 84
click at [327, 110] on div "PIM - User Access Management & ACLs" at bounding box center [314, 107] width 58 height 10
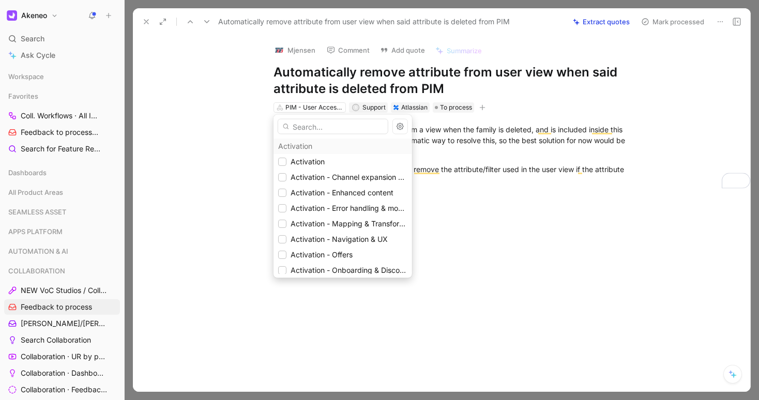
click at [326, 124] on input "text" at bounding box center [333, 127] width 111 height 16
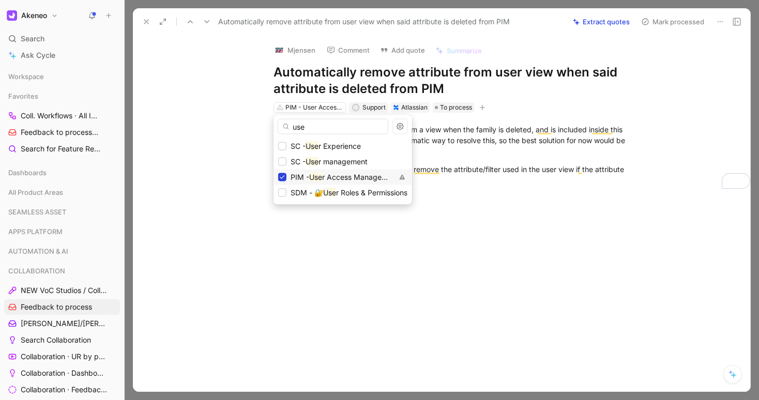
type input "use"
click at [283, 177] on icon at bounding box center [282, 177] width 6 height 6
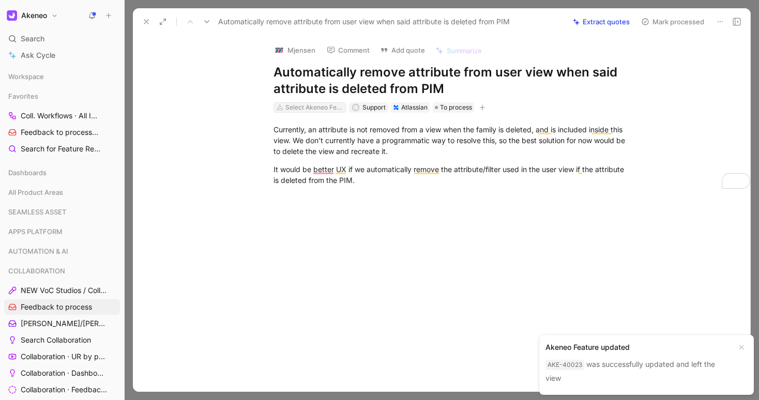
click at [300, 107] on div "Select Akeneo Features" at bounding box center [314, 107] width 58 height 10
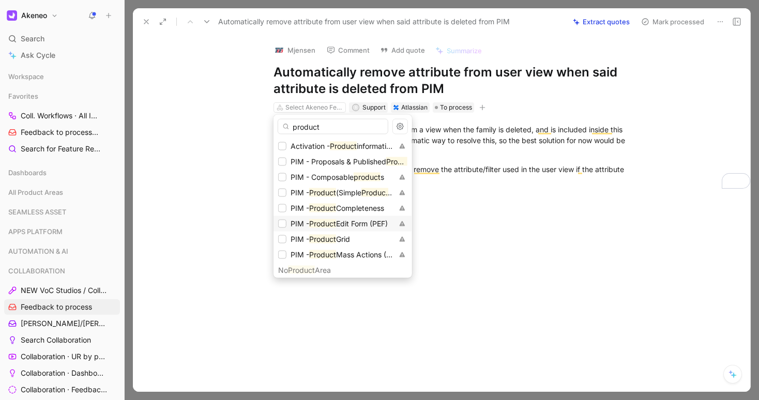
type input "product"
click at [345, 224] on span "Edit Form (PEF)" at bounding box center [362, 223] width 52 height 9
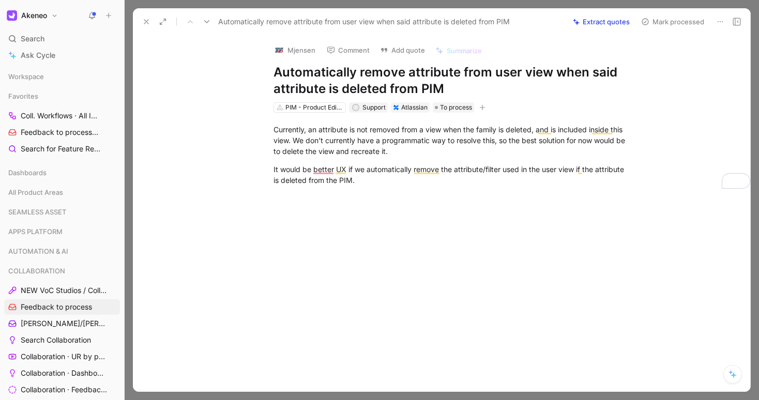
click at [144, 23] on use at bounding box center [146, 22] width 4 height 4
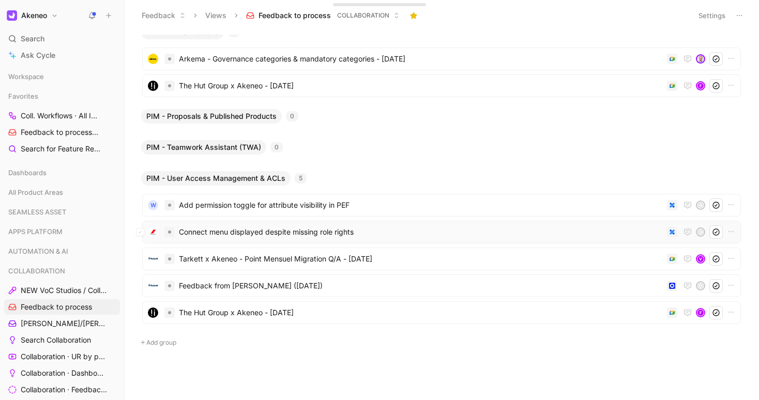
click at [209, 237] on span "Connect menu displayed despite missing role rights" at bounding box center [421, 232] width 484 height 12
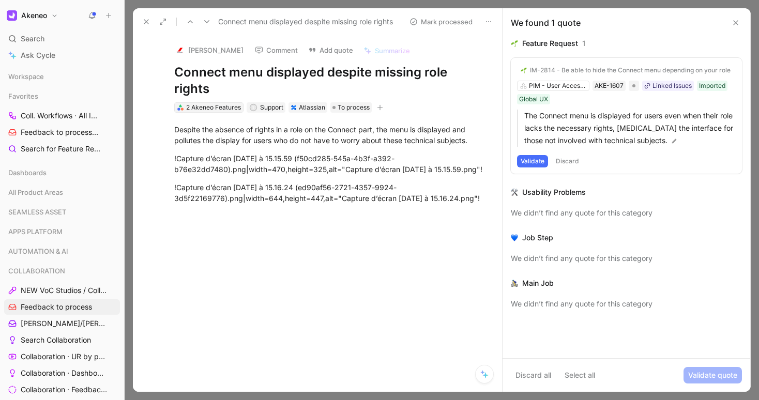
click at [210, 108] on div "2 Akeneo Features" at bounding box center [213, 107] width 55 height 10
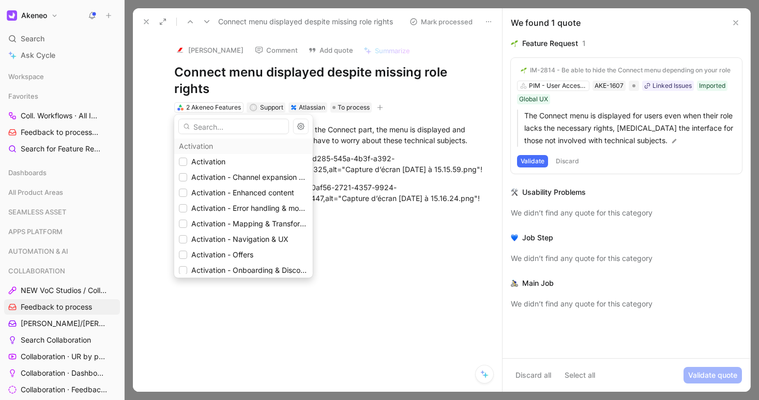
click at [211, 131] on input "text" at bounding box center [233, 127] width 111 height 16
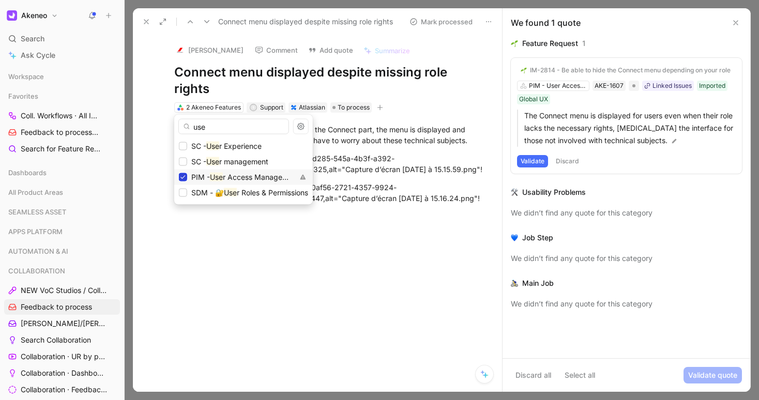
type input "use"
click at [180, 174] on icon at bounding box center [183, 177] width 6 height 6
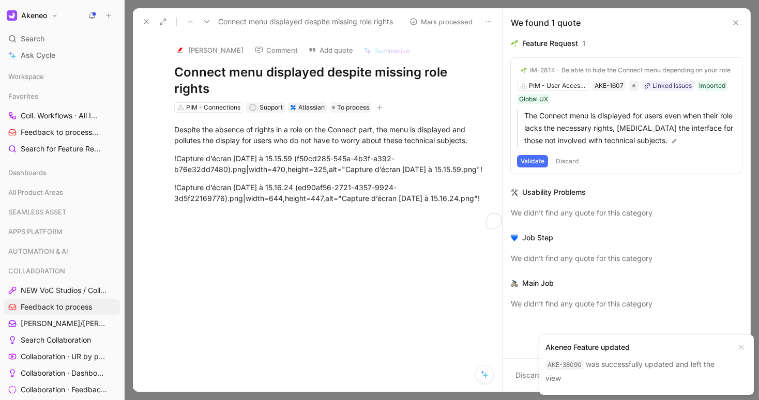
click at [147, 20] on use at bounding box center [146, 22] width 4 height 4
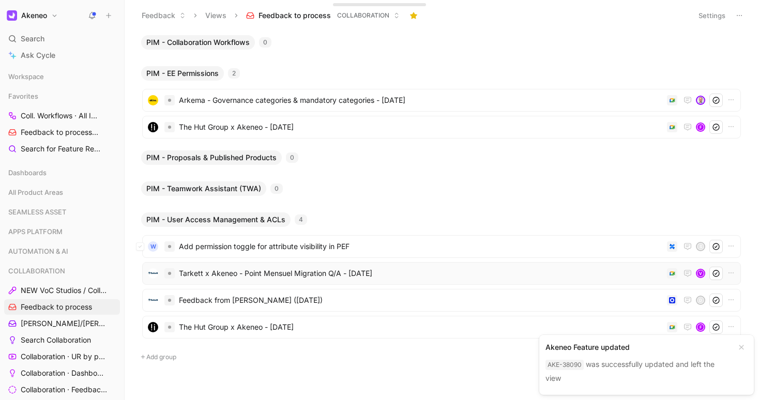
scroll to position [14, 0]
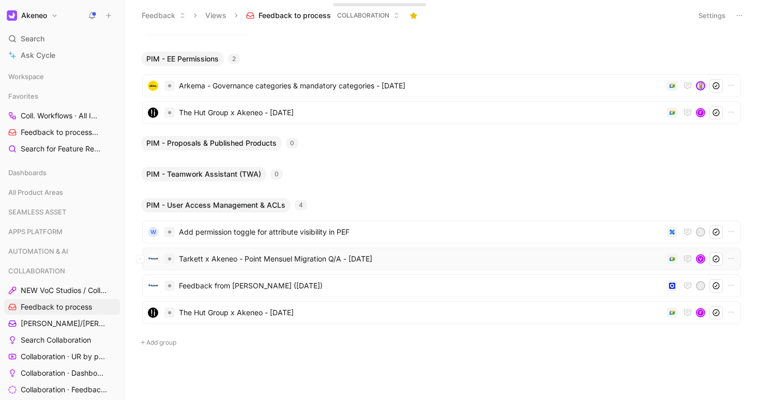
click at [217, 262] on span "Tarkett x Akeneo - Point Mensuel Migration Q/A - [DATE]" at bounding box center [421, 259] width 484 height 12
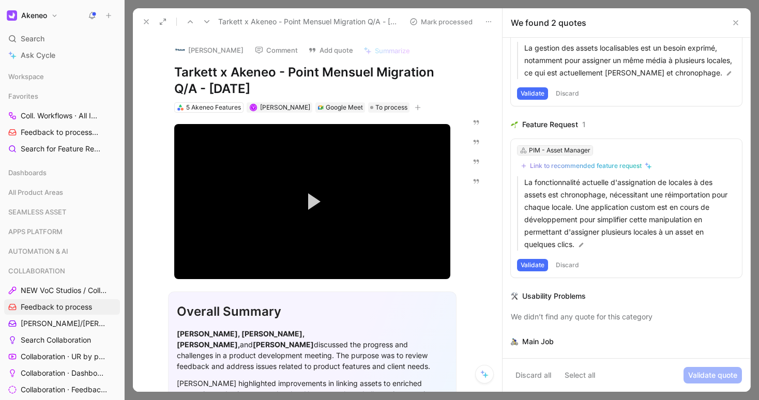
scroll to position [70, 0]
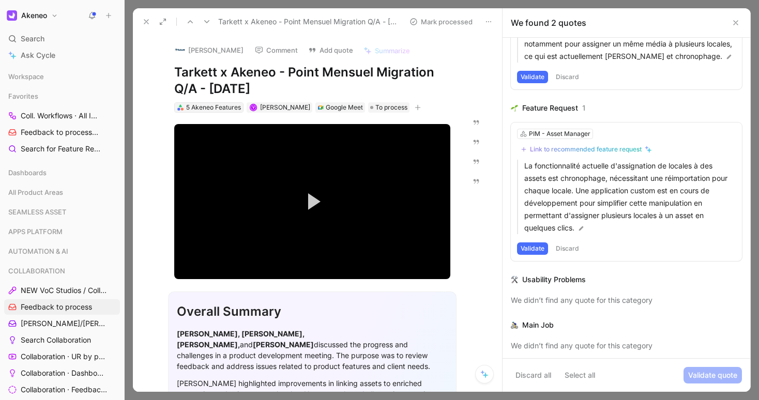
click at [205, 105] on div "5 Akeneo Features" at bounding box center [213, 107] width 55 height 10
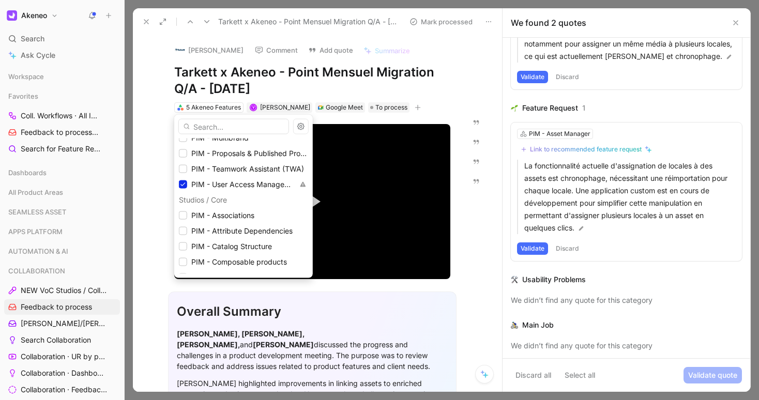
scroll to position [969, 0]
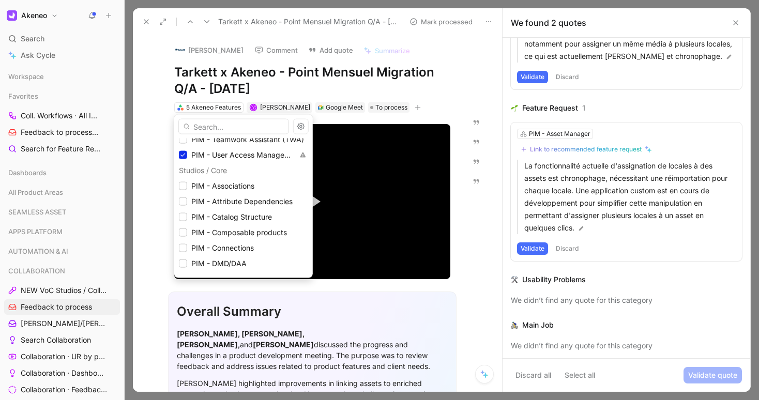
click at [203, 127] on input "text" at bounding box center [233, 127] width 111 height 16
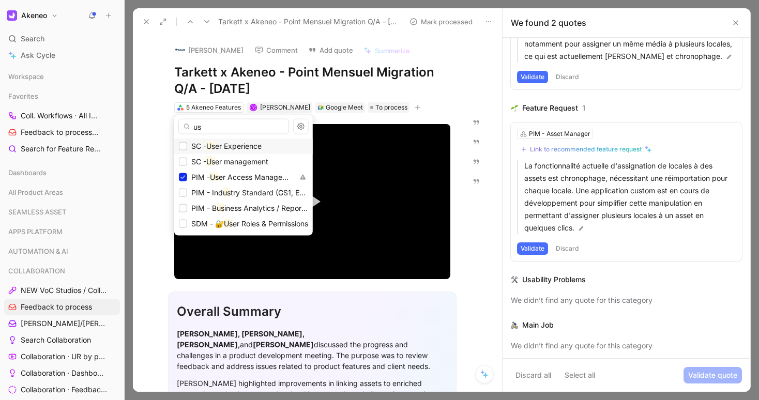
scroll to position [0, 0]
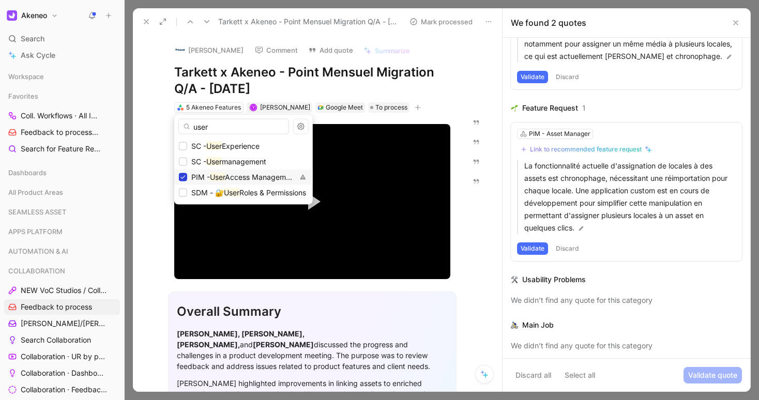
type input "user"
click at [185, 175] on icon at bounding box center [183, 177] width 6 height 6
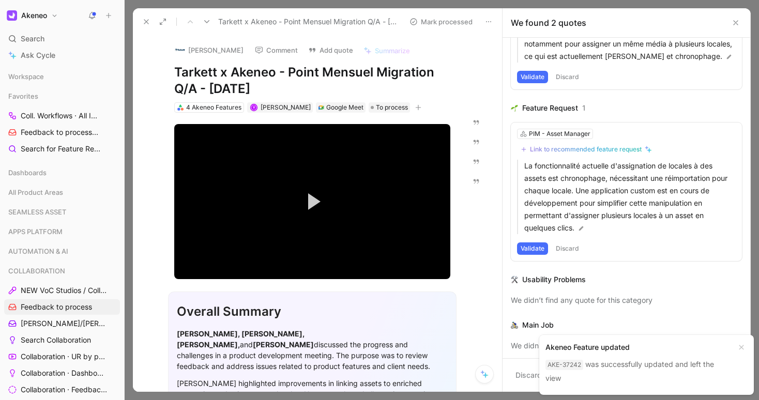
click at [146, 21] on use at bounding box center [146, 22] width 4 height 4
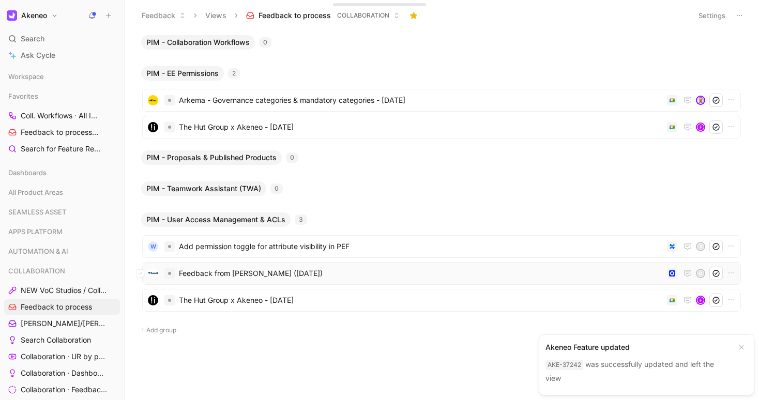
click at [232, 269] on span "Feedback from Sandy Rohmer (Mar 31, 2025)" at bounding box center [421, 273] width 484 height 12
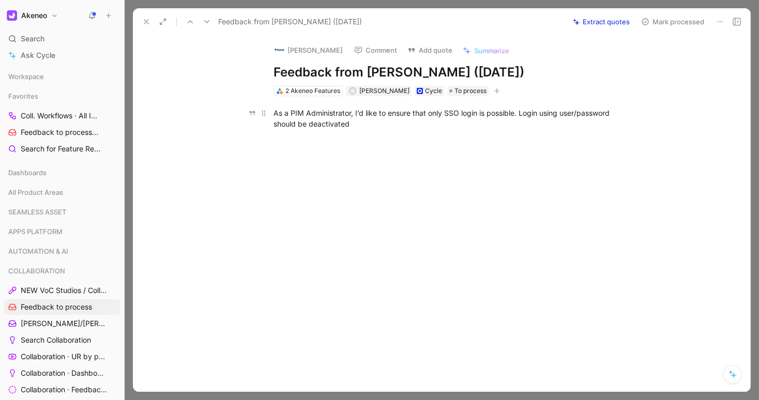
click at [426, 126] on div "As a PIM Administrator, I’d like to ensure that only SSO login is possible. Log…" at bounding box center [453, 119] width 358 height 22
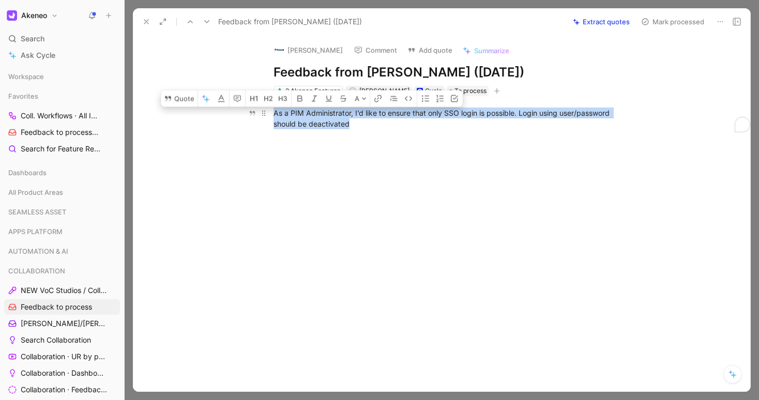
click at [426, 126] on div "As a PIM Administrator, I’d like to ensure that only SSO login is possible. Log…" at bounding box center [453, 119] width 358 height 22
copy div "As a PIM Administrator, I’d like to ensure that only SSO login is possible. Log…"
click at [413, 51] on button "Add quote" at bounding box center [430, 50] width 54 height 14
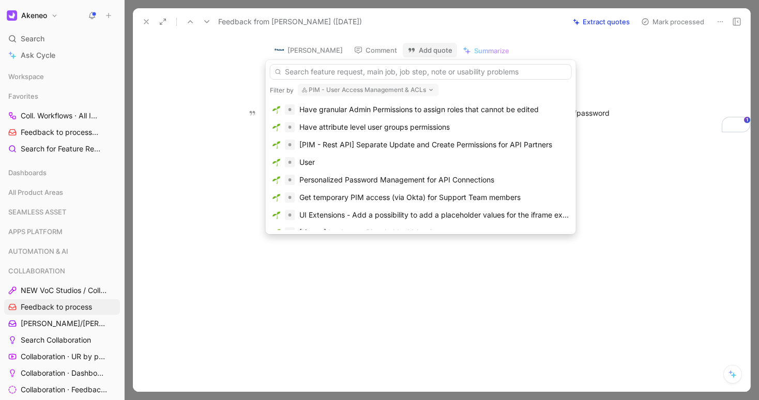
click at [468, 76] on input "text" at bounding box center [421, 72] width 302 height 16
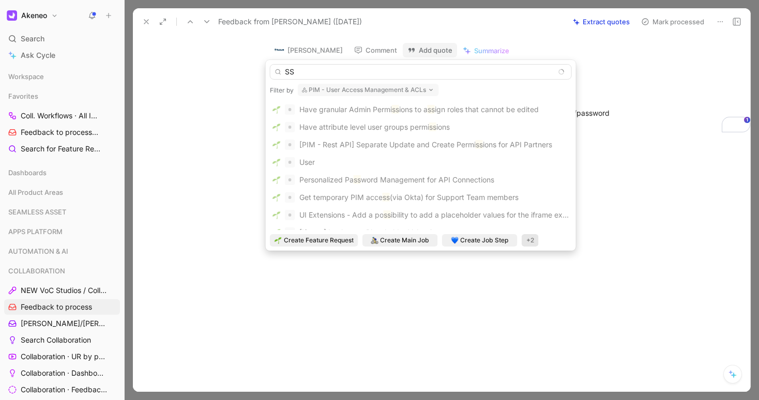
type input "SSO"
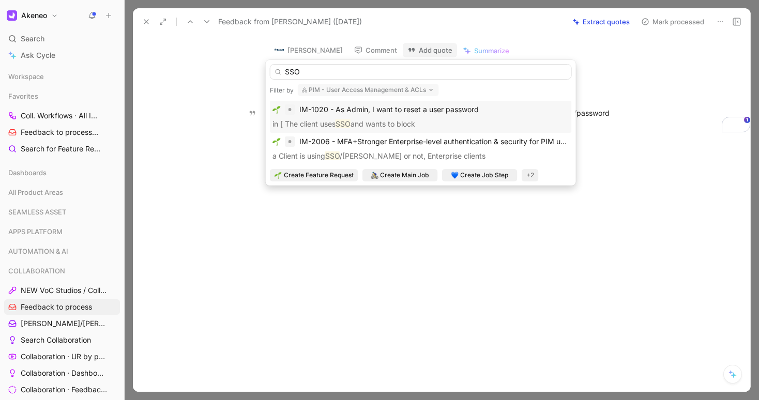
click at [315, 66] on input "SSO" at bounding box center [421, 72] width 302 height 16
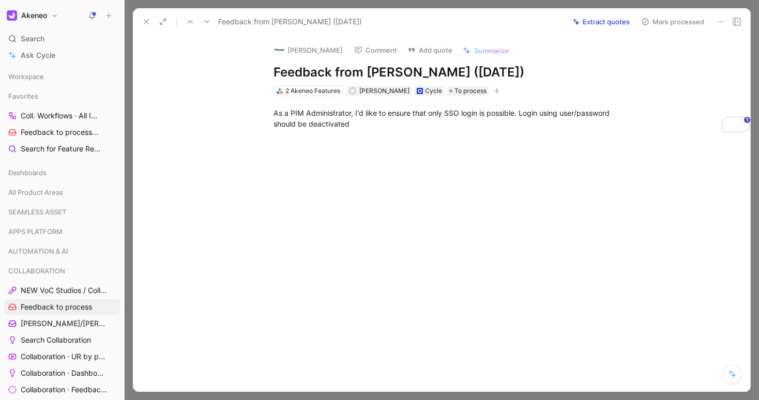
click at [144, 25] on icon at bounding box center [146, 22] width 8 height 8
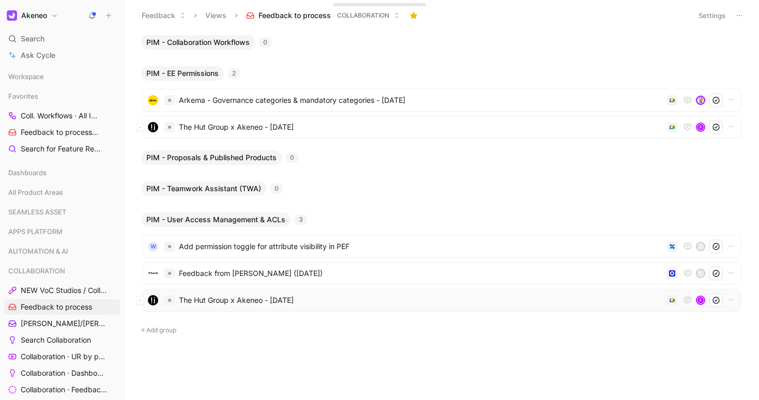
click at [220, 308] on div "The Hut Group x Akeneo - 3/25/2025 F" at bounding box center [441, 300] width 599 height 23
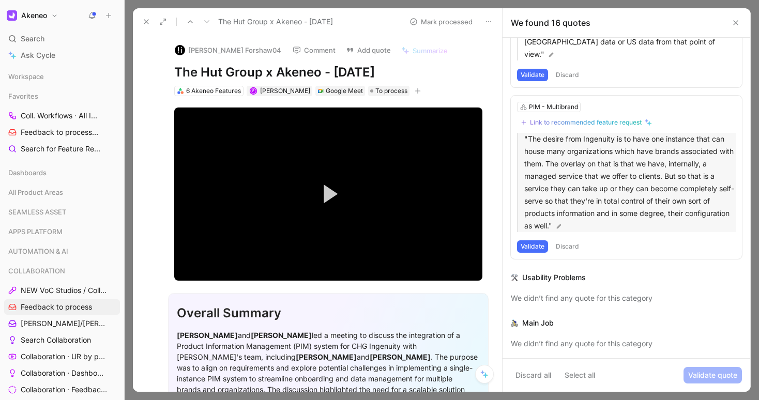
scroll to position [2232, 0]
click at [216, 91] on div "6 Akeneo Features" at bounding box center [213, 91] width 55 height 10
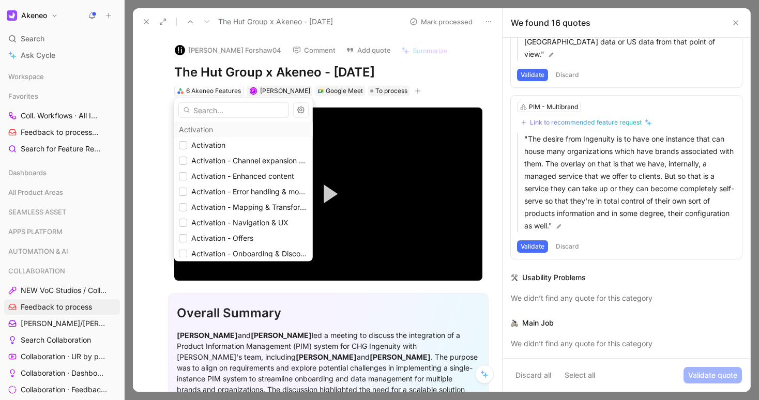
click at [223, 107] on input "text" at bounding box center [233, 110] width 111 height 16
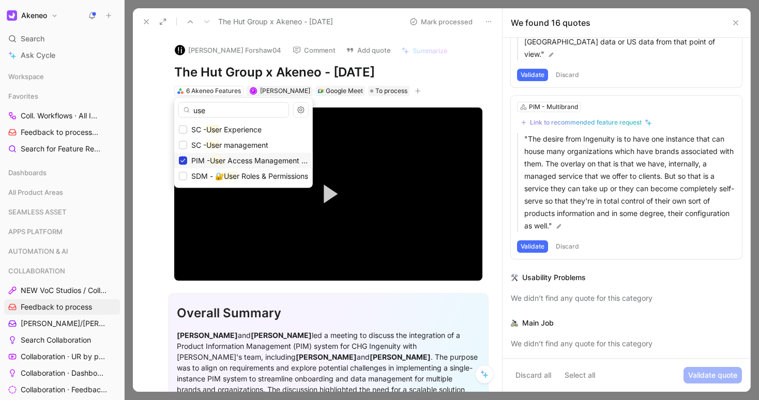
type input "use"
click at [182, 163] on div at bounding box center [183, 161] width 8 height 8
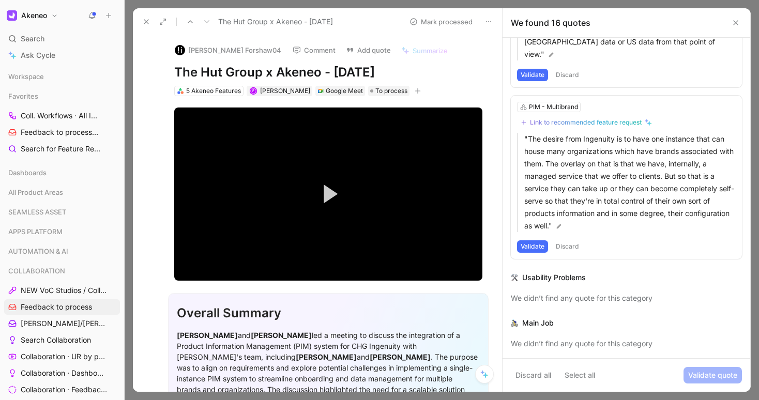
click at [147, 22] on icon at bounding box center [146, 22] width 8 height 8
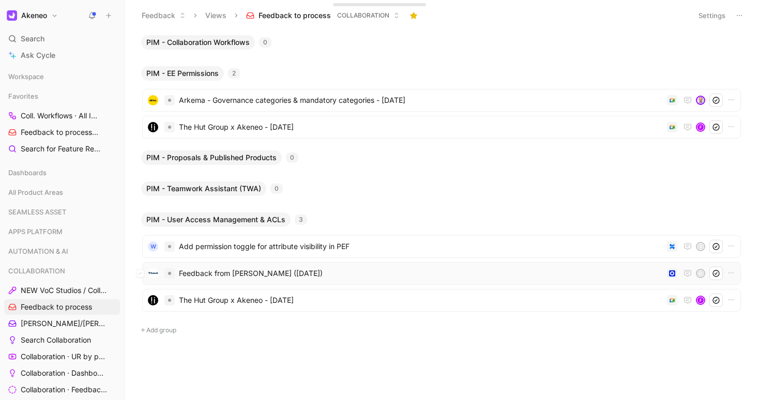
click at [238, 264] on div "Feedback from Sandy Rohmer (Mar 31, 2025) D" at bounding box center [441, 273] width 599 height 23
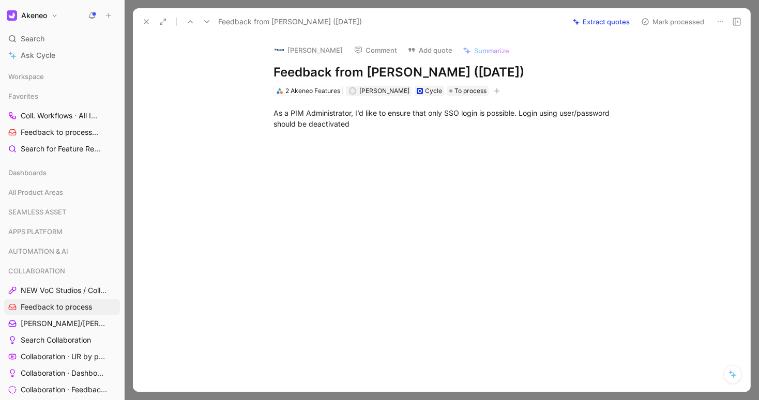
click at [150, 24] on icon at bounding box center [146, 22] width 8 height 8
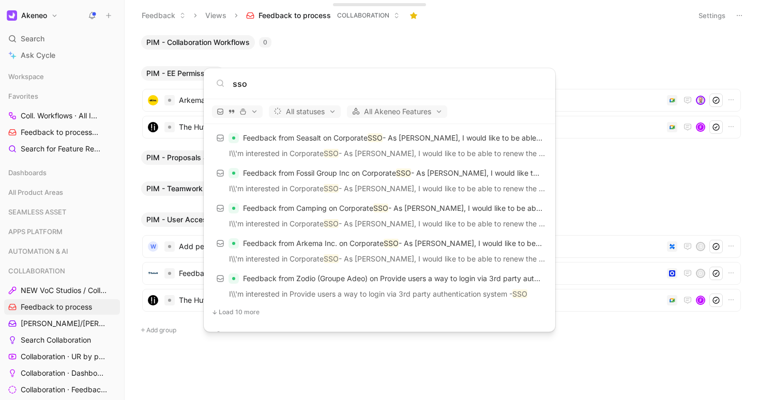
scroll to position [703, 0]
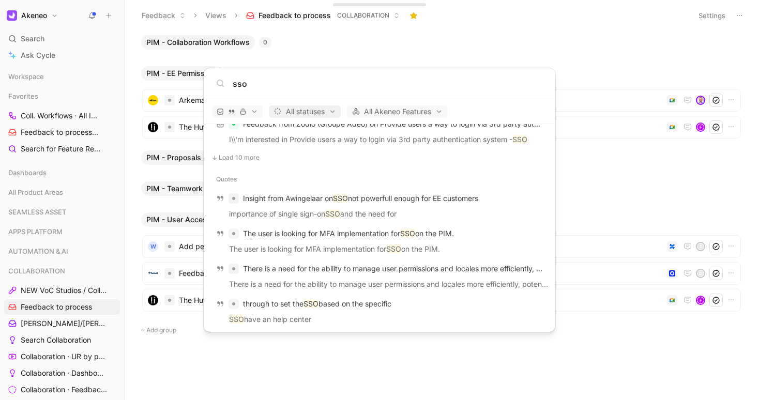
type input "sso"
click at [328, 115] on span "All statuses" at bounding box center [305, 111] width 63 height 12
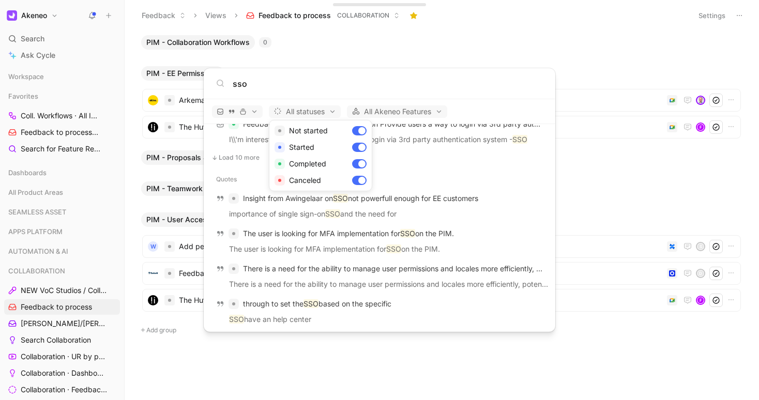
click at [327, 93] on div at bounding box center [379, 200] width 759 height 400
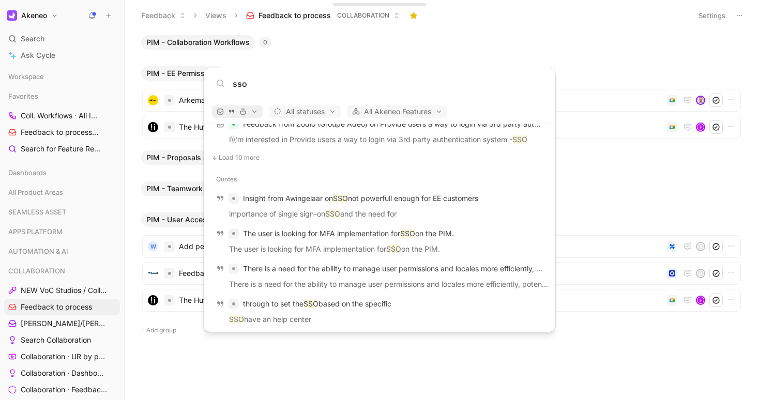
click at [253, 107] on button "button" at bounding box center [237, 111] width 51 height 12
click at [297, 133] on div "Feedback" at bounding box center [264, 131] width 98 height 17
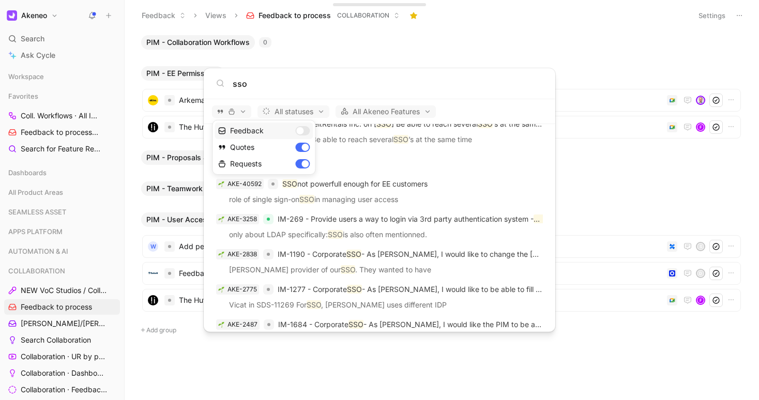
scroll to position [0, 0]
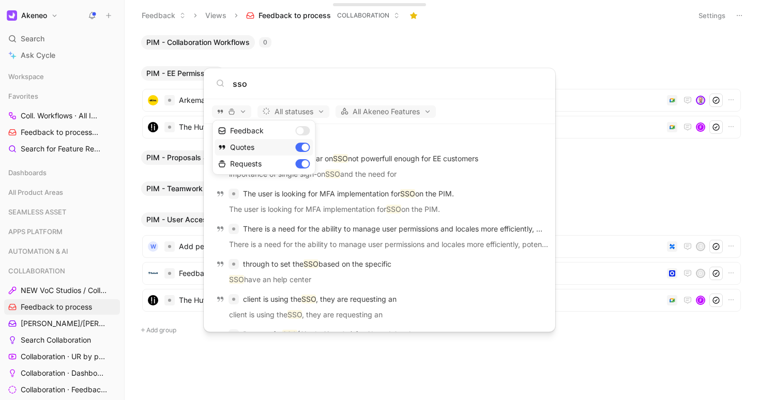
click at [299, 145] on div "Quotes" at bounding box center [264, 147] width 98 height 17
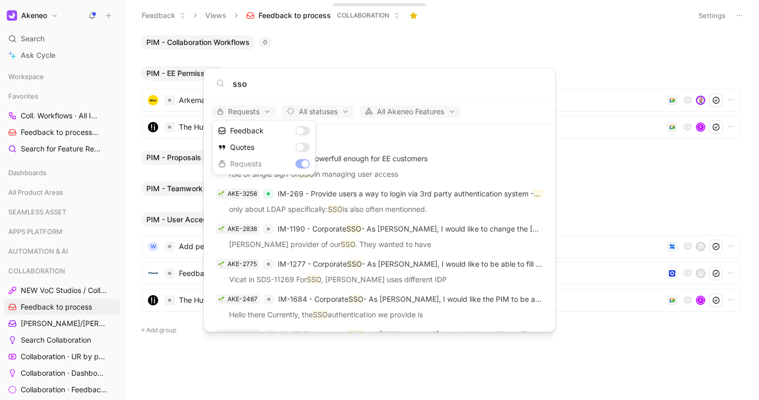
click at [324, 91] on div at bounding box center [379, 200] width 759 height 400
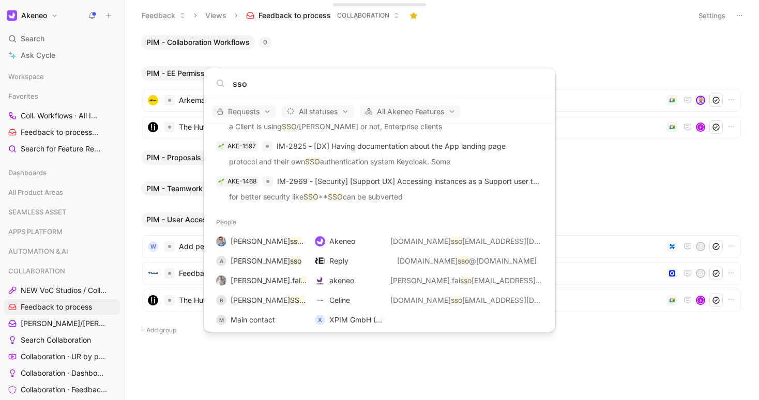
scroll to position [630, 0]
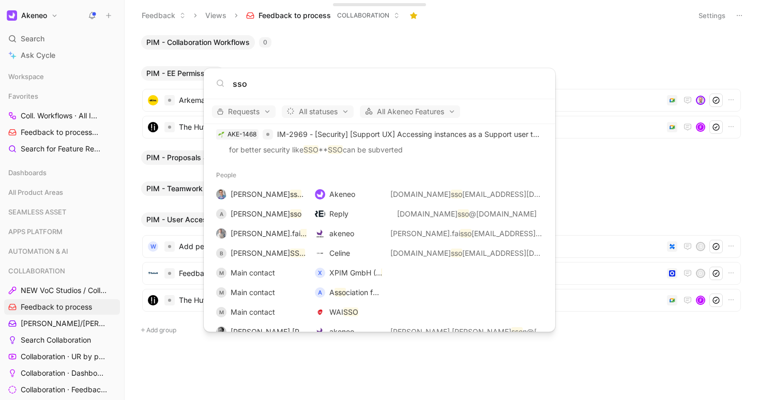
click at [182, 346] on body "Akeneo Search ⌘ K Ask Cycle Workspace Favorites Coll. Workflows · All IMs COLLA…" at bounding box center [379, 200] width 759 height 400
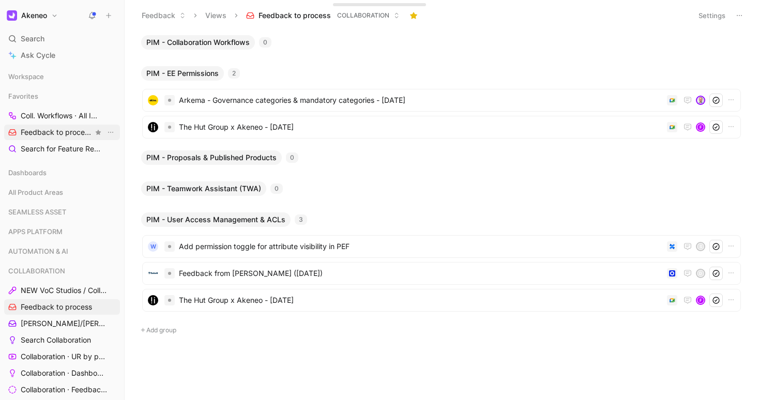
click at [71, 128] on span "Feedback to process COLLABORATION" at bounding box center [57, 132] width 72 height 11
click at [235, 271] on span "Feedback from Sandy Rohmer (Mar 31, 2025)" at bounding box center [421, 273] width 484 height 12
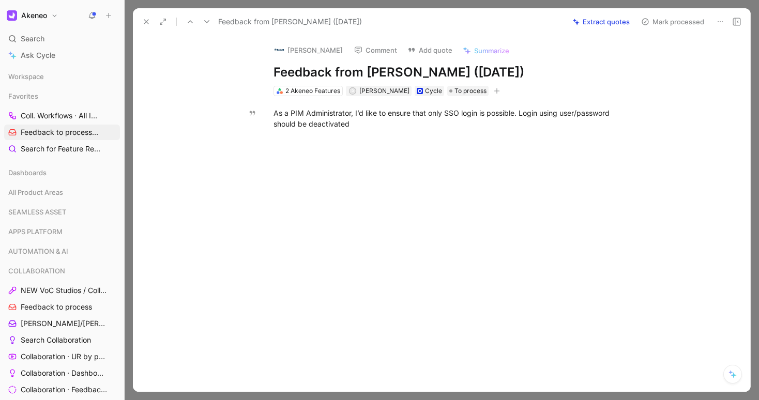
click at [421, 53] on button "Add quote" at bounding box center [430, 50] width 54 height 14
click at [381, 52] on button "Comment" at bounding box center [376, 50] width 52 height 14
click at [436, 47] on button "Add quote" at bounding box center [430, 50] width 54 height 14
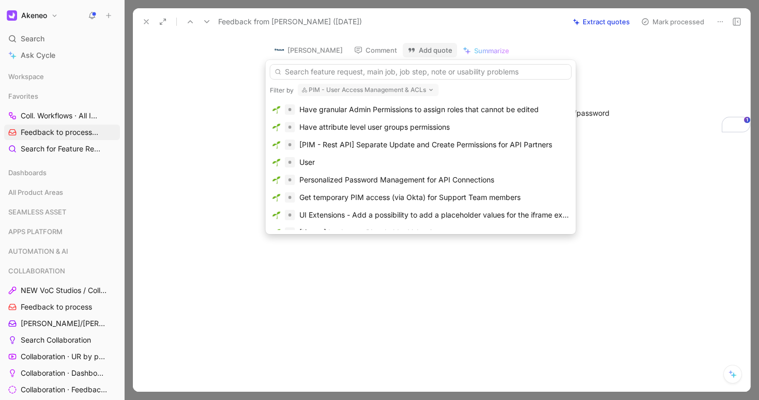
click at [339, 72] on input "text" at bounding box center [421, 72] width 302 height 16
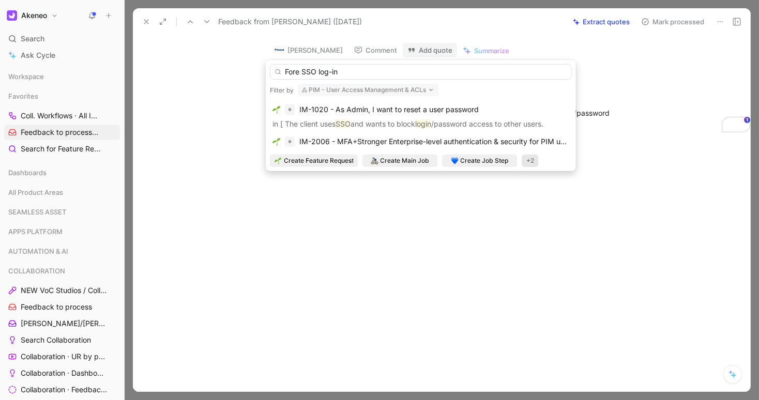
click at [299, 74] on input "Fore SSO log-in" at bounding box center [421, 72] width 302 height 16
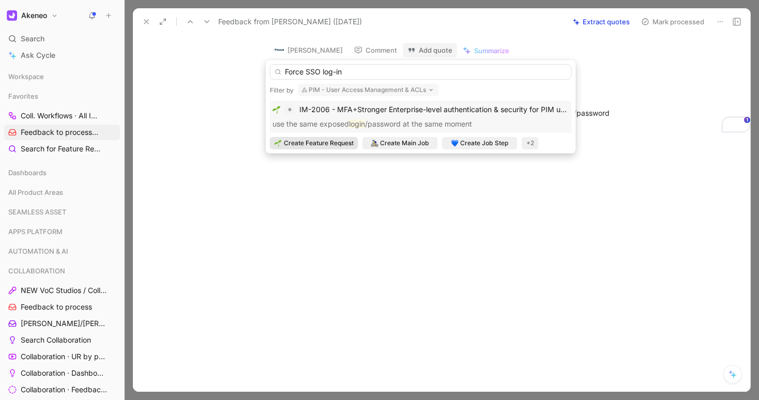
type input "Force SSO log-in"
click at [342, 144] on span "Create Feature Request" at bounding box center [319, 143] width 70 height 10
